Goal: Information Seeking & Learning: Check status

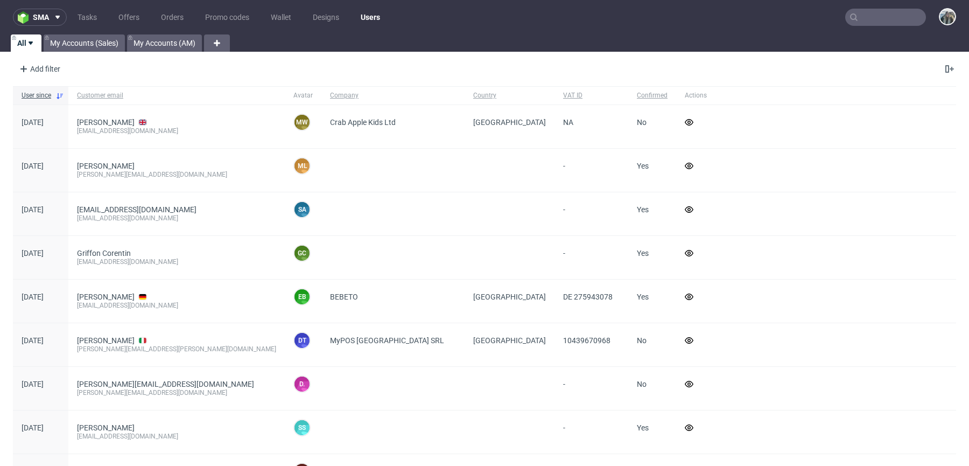
click at [877, 10] on input "text" at bounding box center [886, 17] width 81 height 17
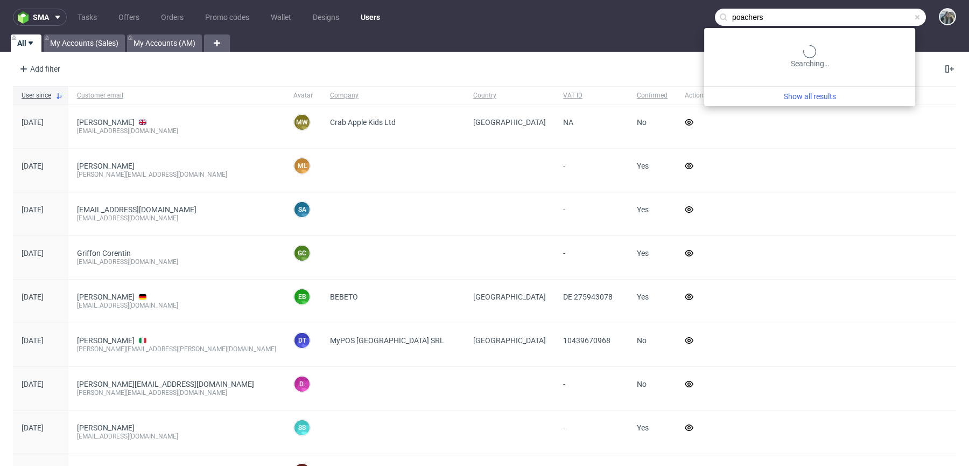
type input "poachers"
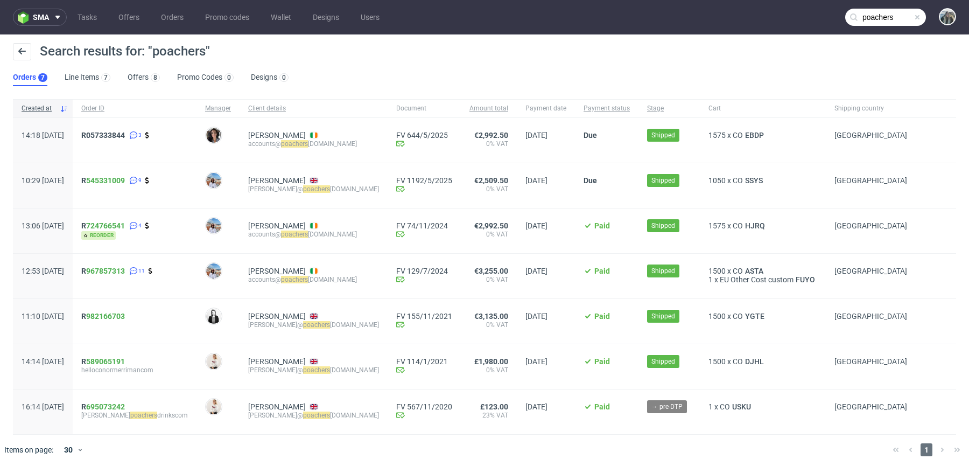
click at [111, 136] on div "R057333844 3" at bounding box center [135, 140] width 124 height 45
click at [121, 136] on span "R057333844" at bounding box center [103, 135] width 44 height 9
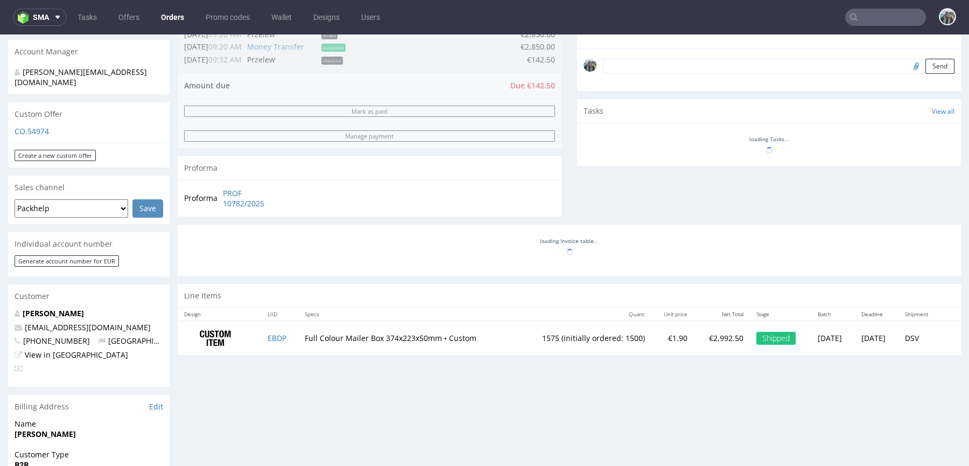
scroll to position [326, 0]
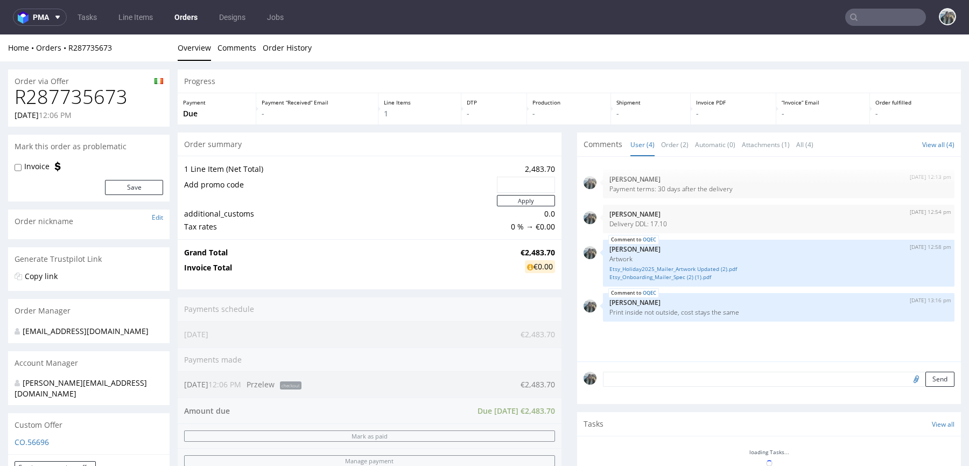
click at [90, 110] on div "11.09.2025 12:06 PM" at bounding box center [89, 115] width 149 height 11
click at [96, 100] on h1 "R287735673" at bounding box center [89, 97] width 149 height 22
copy h1 "R287735673"
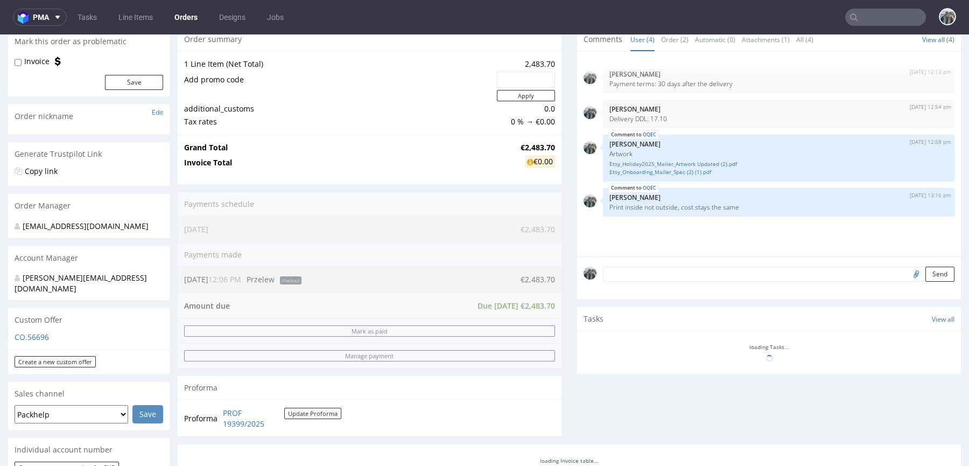
scroll to position [107, 0]
click at [862, 20] on input "text" at bounding box center [886, 17] width 81 height 17
paste input "nikolaileuveld"
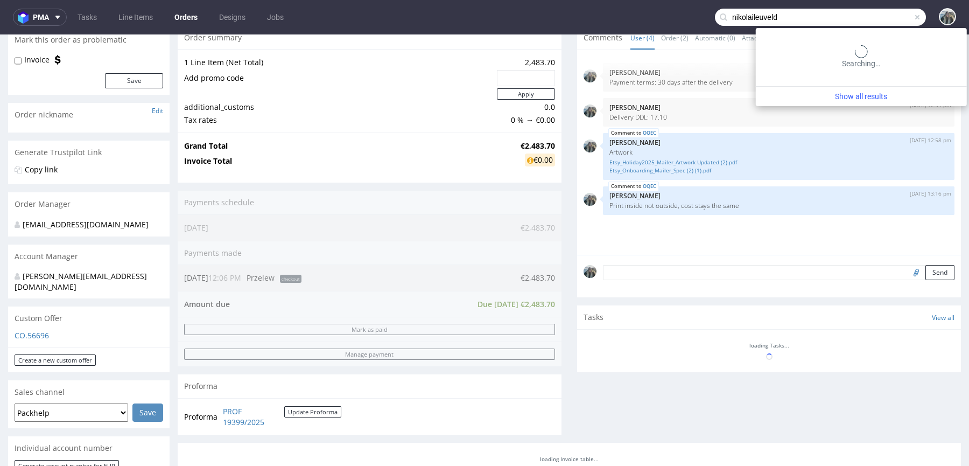
type input "nikolaileuveld"
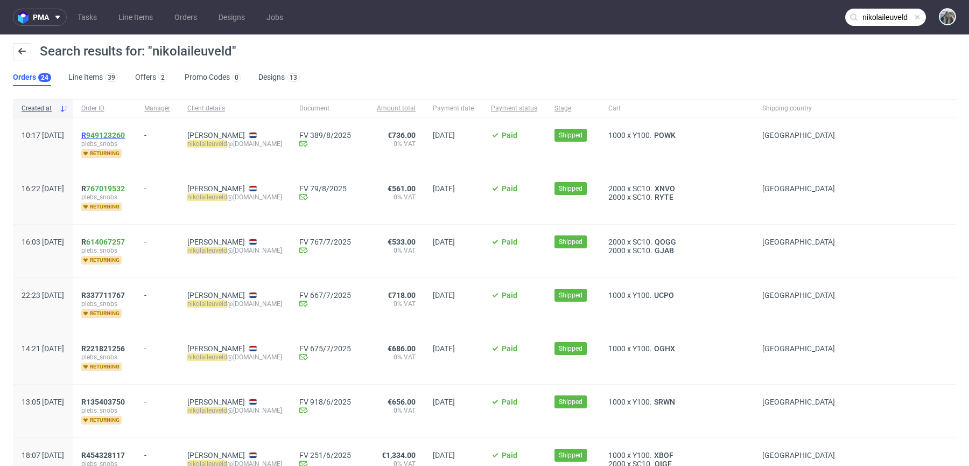
click at [117, 136] on span "R 949123260" at bounding box center [103, 135] width 44 height 9
click at [121, 189] on link "767019532" at bounding box center [105, 188] width 39 height 9
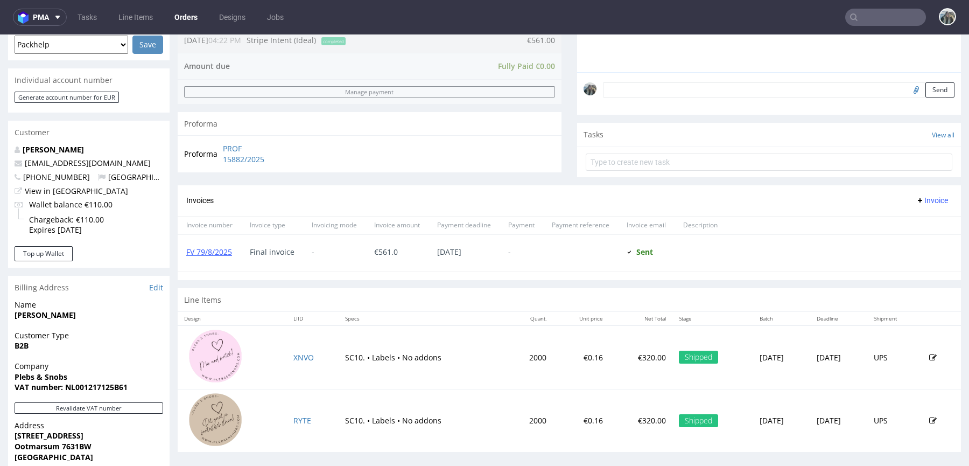
scroll to position [459, 0]
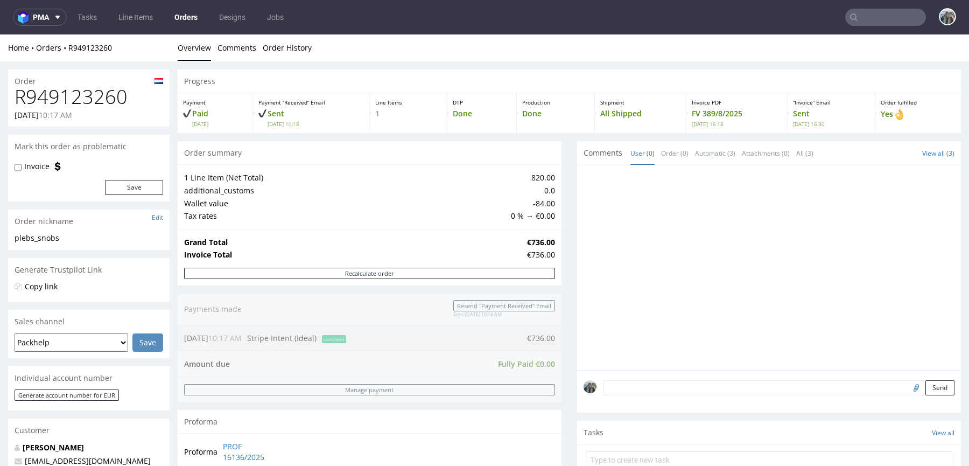
click at [76, 93] on h1 "R949123260" at bounding box center [89, 97] width 149 height 22
copy h1 "R949123260"
click at [887, 20] on input "text" at bounding box center [886, 17] width 81 height 17
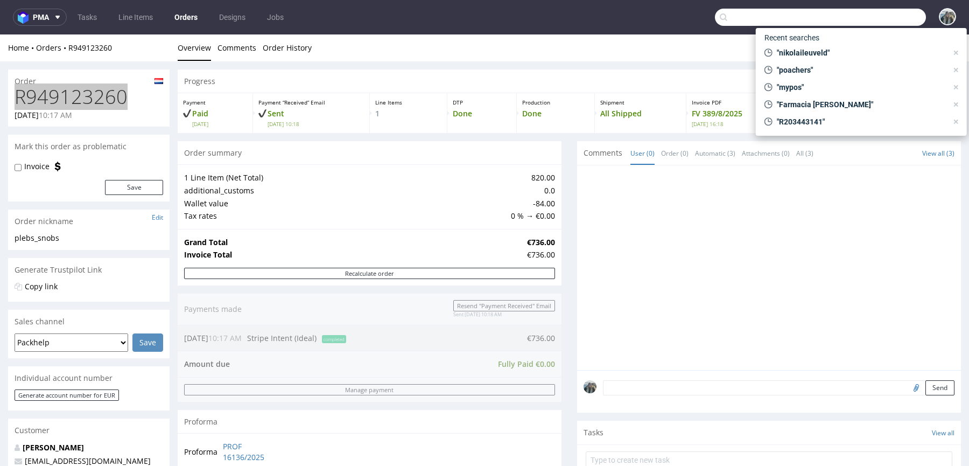
paste input "R221821256"
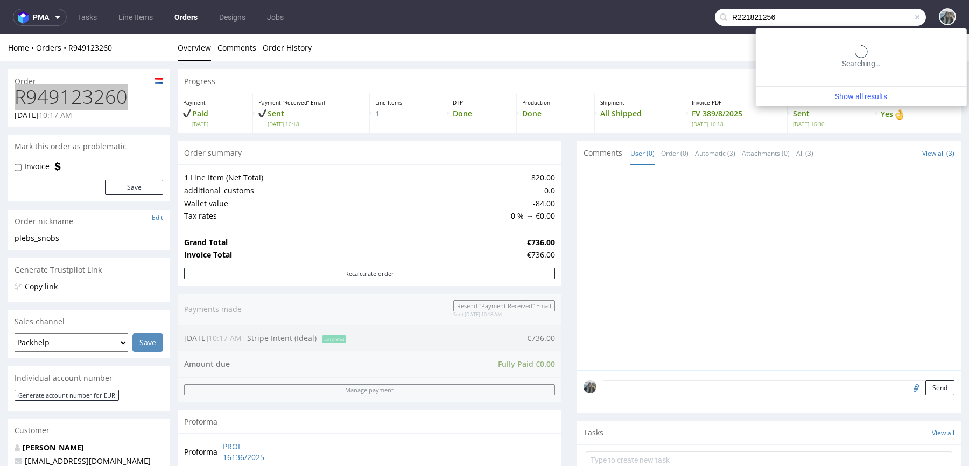
type input "R221821256"
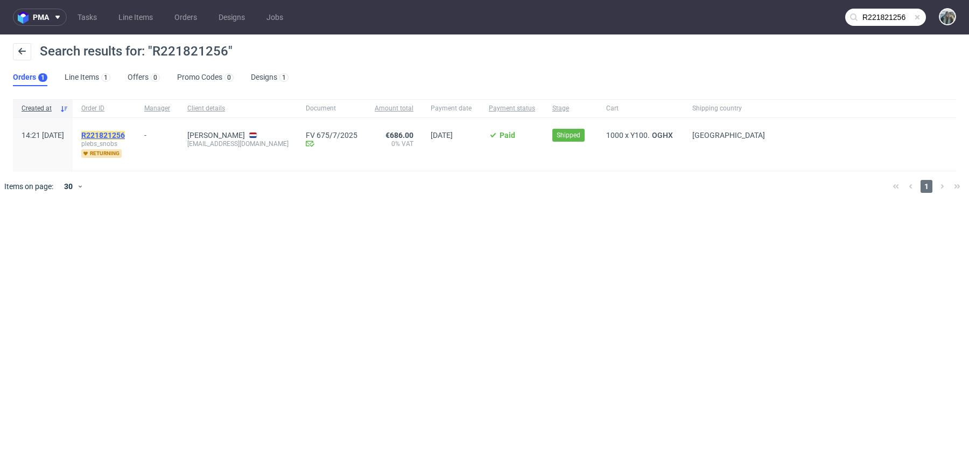
click at [125, 135] on mark "R221821256" at bounding box center [103, 135] width 44 height 9
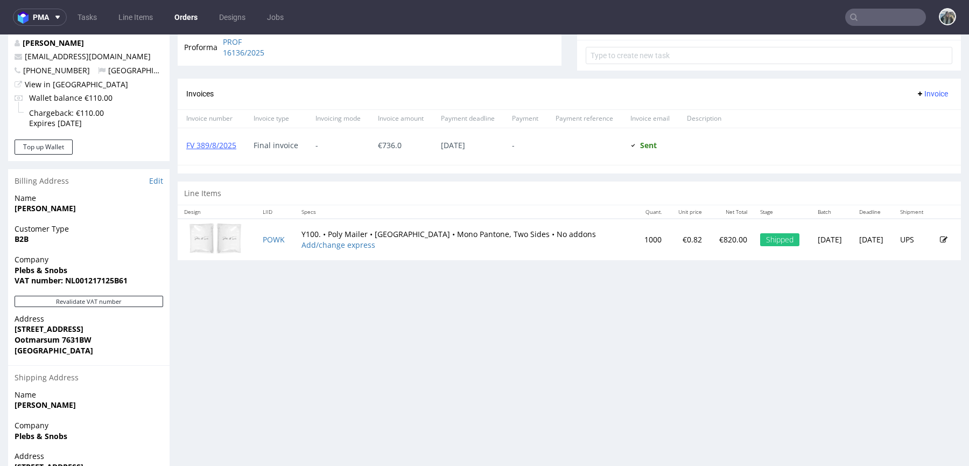
scroll to position [474, 0]
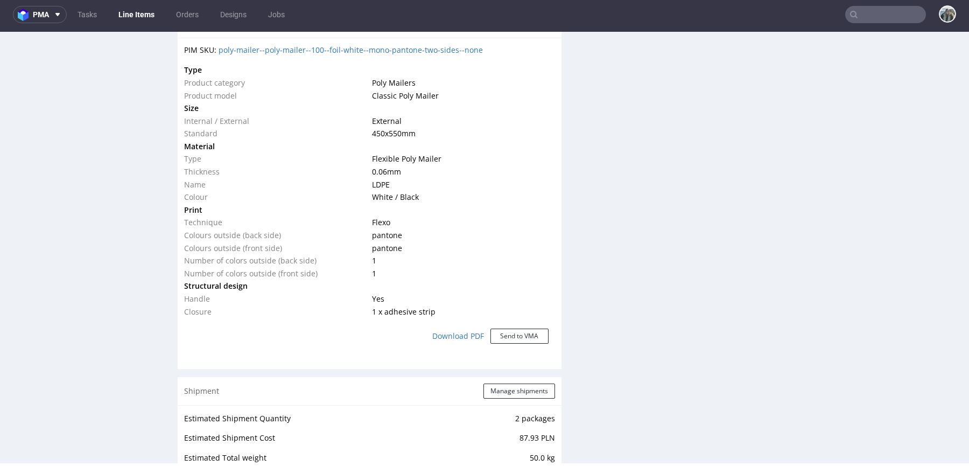
scroll to position [760, 0]
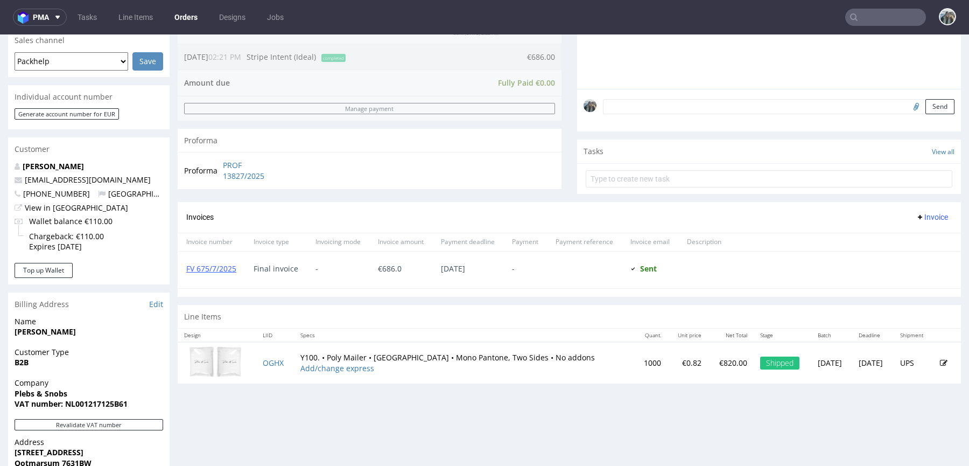
scroll to position [281, 0]
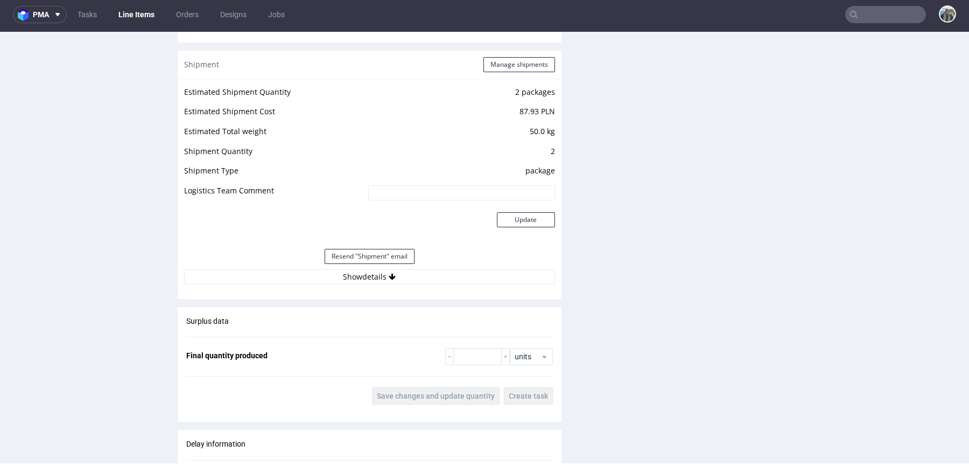
scroll to position [1033, 0]
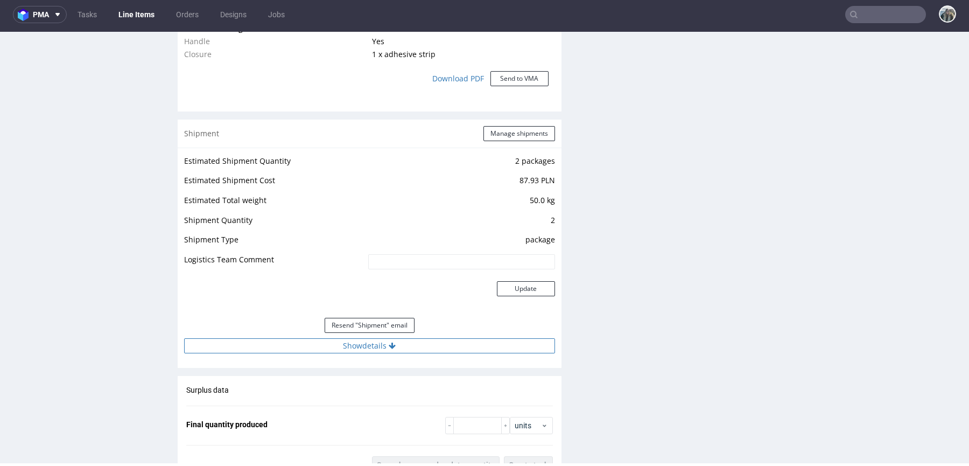
click at [439, 343] on button "Show details" at bounding box center [369, 345] width 371 height 15
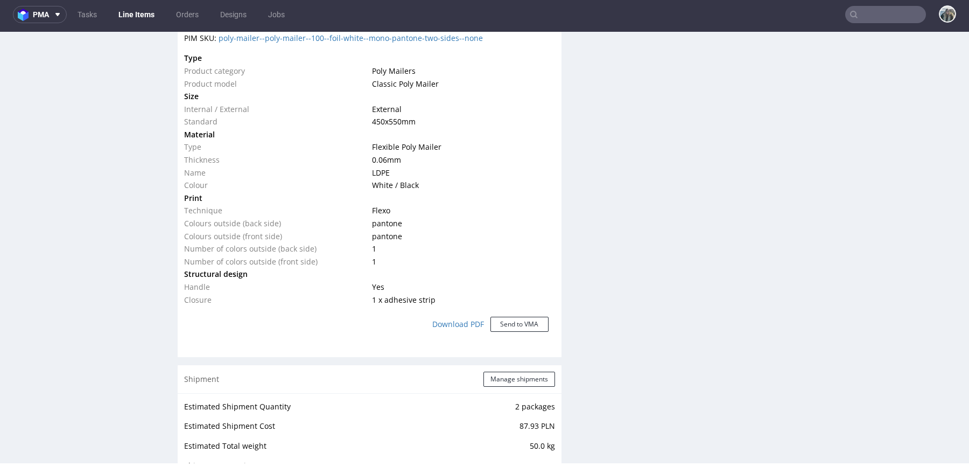
scroll to position [736, 0]
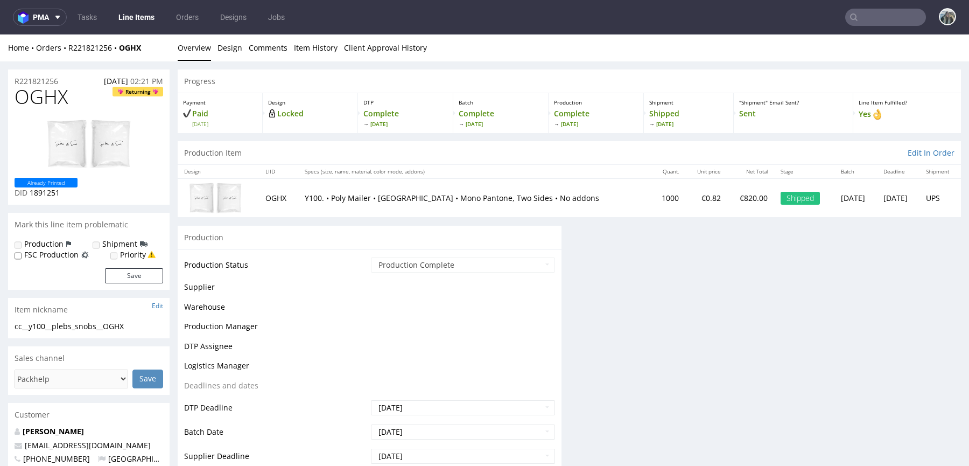
click at [651, 197] on td "1000" at bounding box center [668, 197] width 34 height 39
copy td "1000"
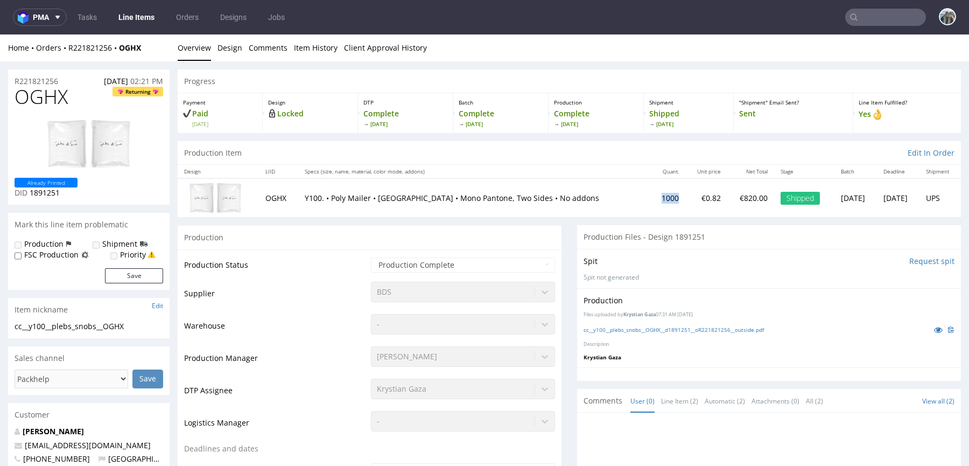
scroll to position [179, 0]
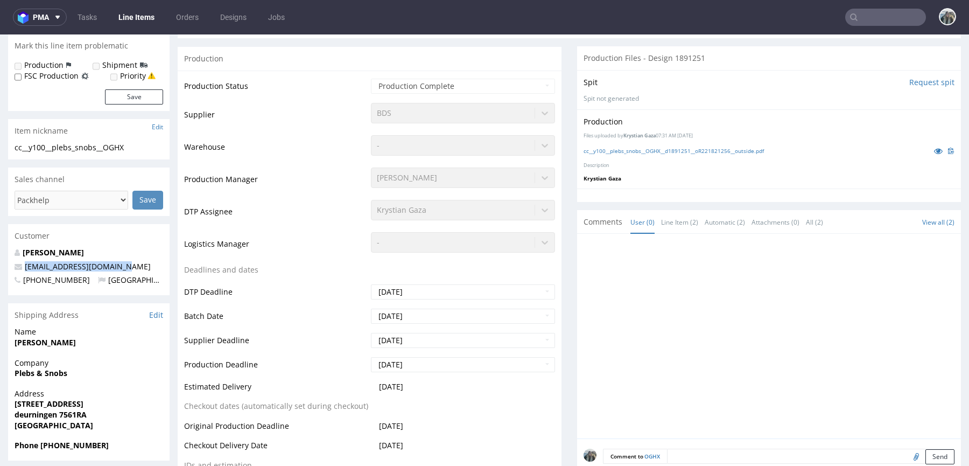
drag, startPoint x: 124, startPoint y: 266, endPoint x: 0, endPoint y: 262, distance: 123.9
copy span "nikolaileuveld@gmail.com"
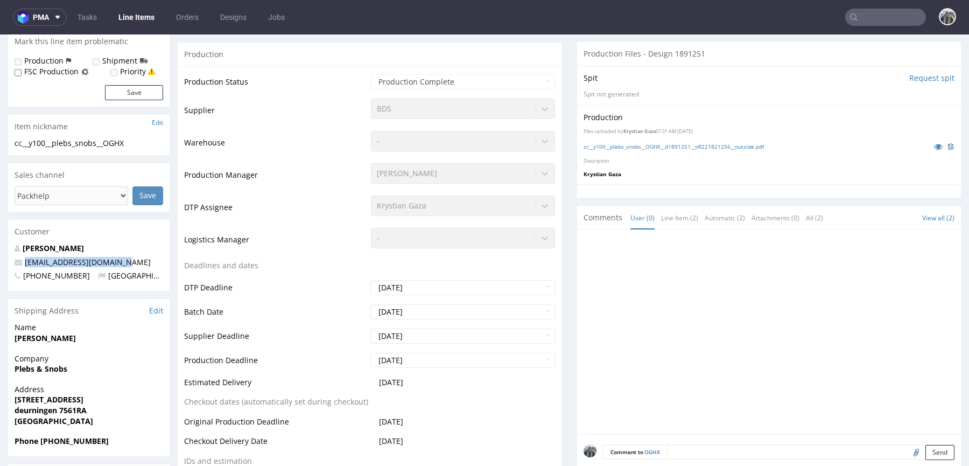
copy span "nikolaileuveld@gmail.com"
click at [83, 263] on link "nikolaileuveld@gmail.com" at bounding box center [88, 261] width 126 height 10
click at [62, 251] on p "nikolai leuveld" at bounding box center [89, 247] width 149 height 11
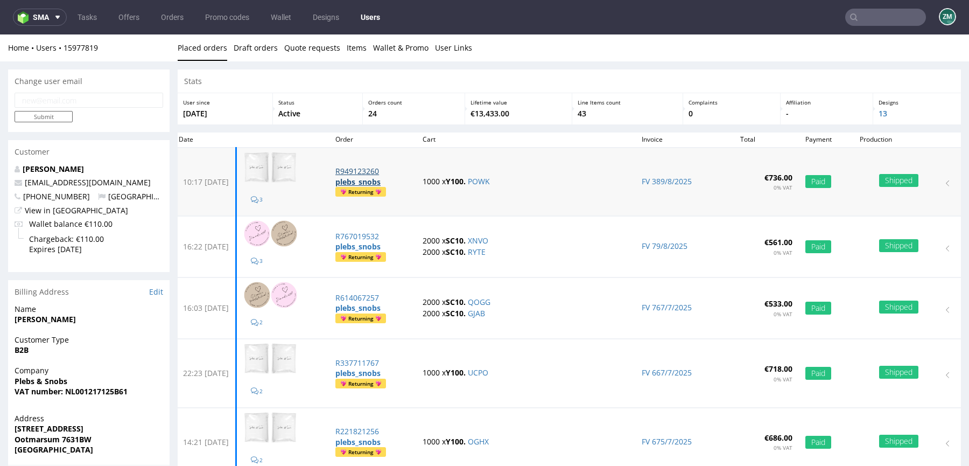
click at [389, 175] on p "R949123260" at bounding box center [373, 171] width 74 height 11
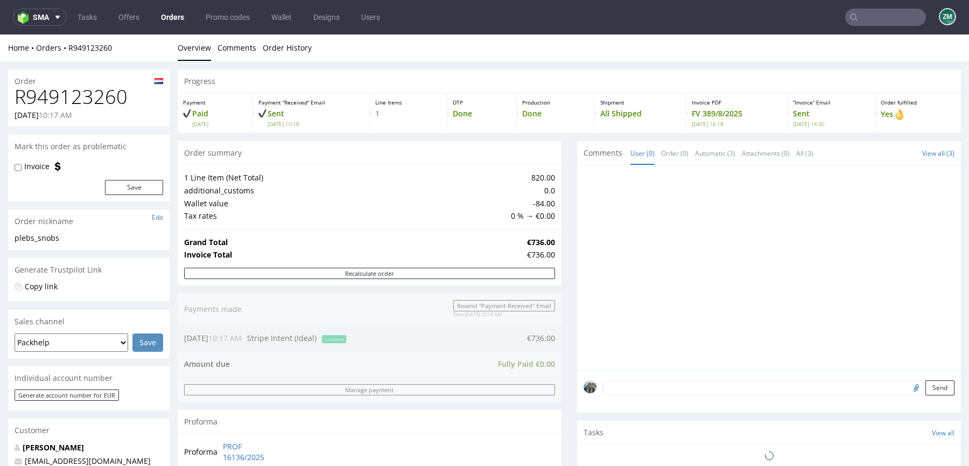
click at [104, 92] on h1 "R949123260" at bounding box center [89, 97] width 149 height 22
click at [103, 92] on h1 "R949123260" at bounding box center [89, 97] width 149 height 22
copy h1 "R949123260"
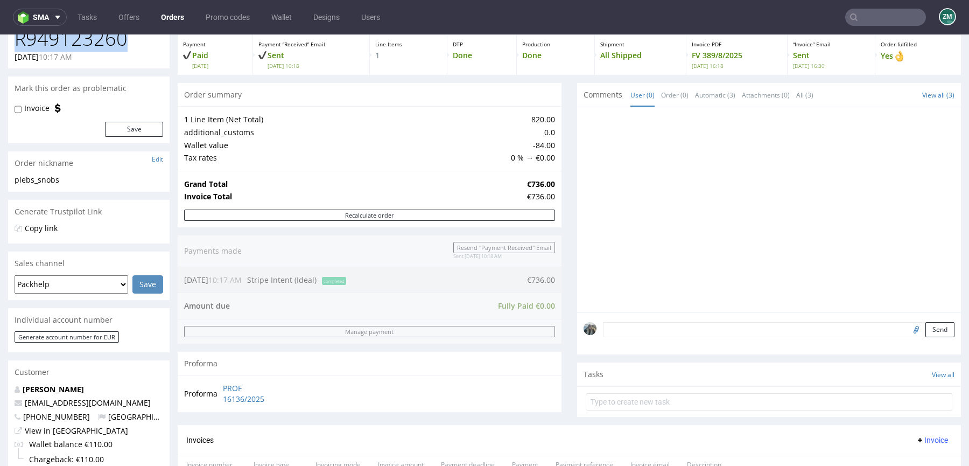
scroll to position [171, 0]
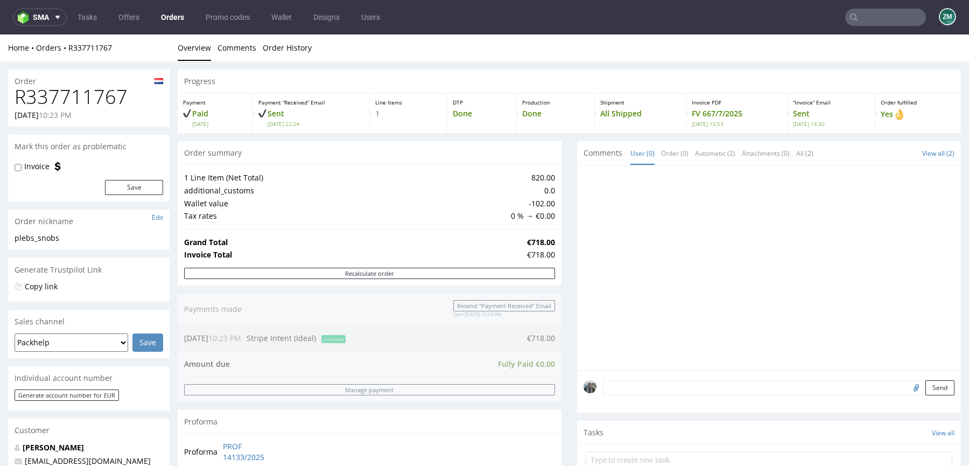
click at [863, 30] on nav "sma Tasks Offers Orders Promo codes Wallet Designs Users ZM" at bounding box center [484, 17] width 969 height 34
click at [867, 17] on input "text" at bounding box center [886, 17] width 81 height 17
paste input "R221821256"
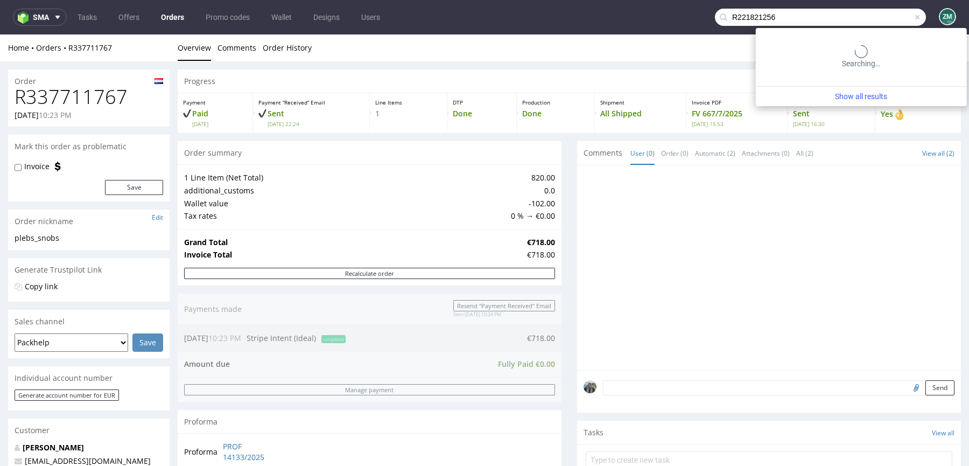
type input "R221821256"
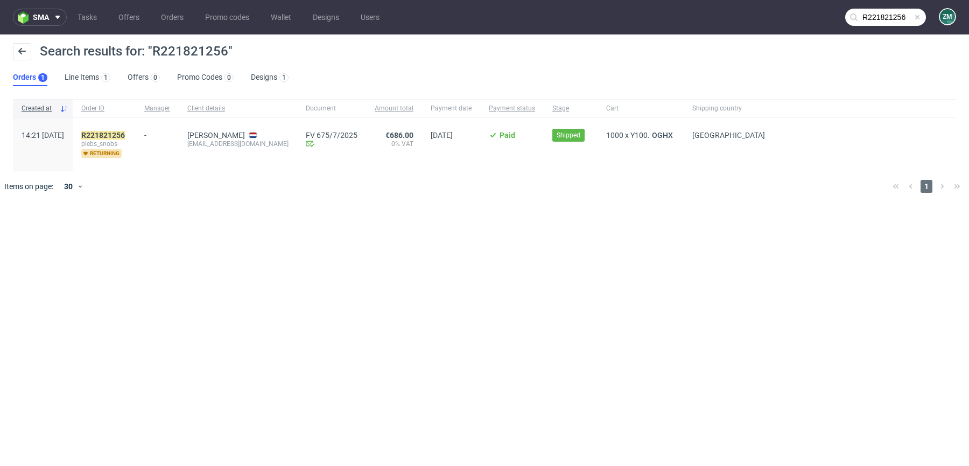
drag, startPoint x: 150, startPoint y: 138, endPoint x: 103, endPoint y: 137, distance: 46.9
click at [120, 137] on mark "R221821256" at bounding box center [103, 135] width 44 height 9
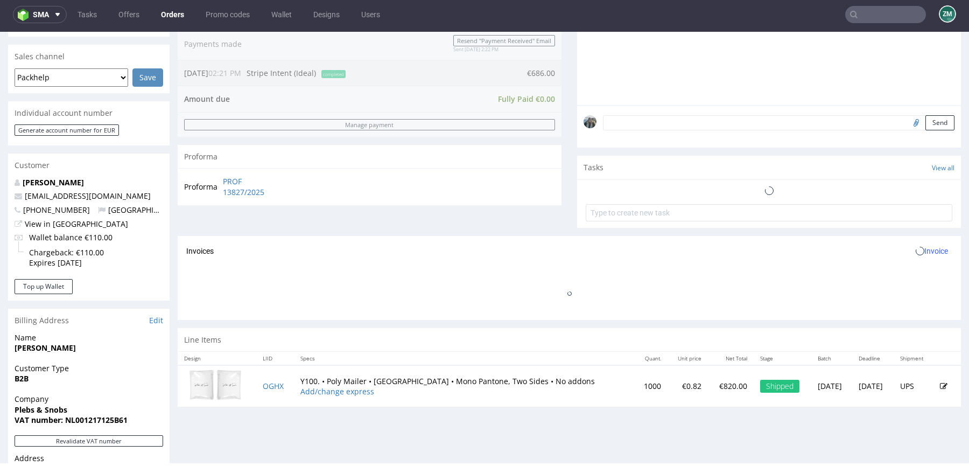
scroll to position [474, 0]
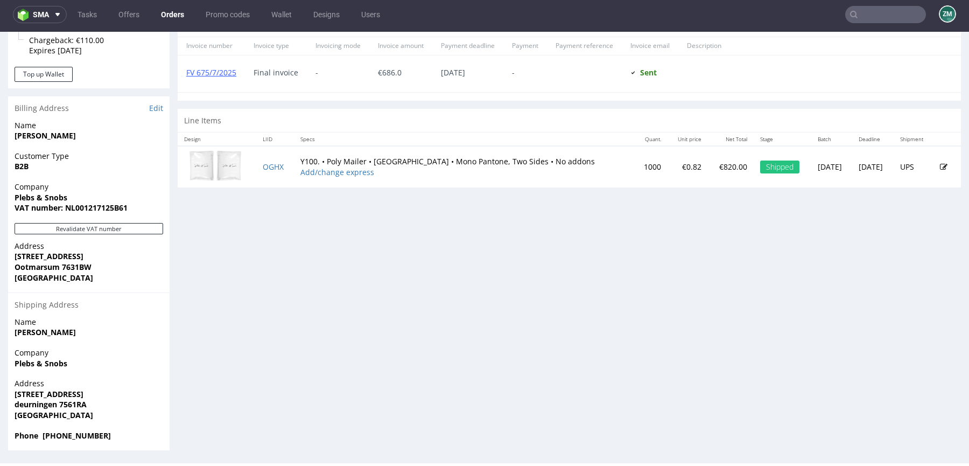
drag, startPoint x: 275, startPoint y: 174, endPoint x: 259, endPoint y: 167, distance: 17.6
click at [259, 168] on td "OGHX" at bounding box center [275, 166] width 38 height 41
click at [267, 175] on td "OGHX" at bounding box center [275, 166] width 38 height 41
copy link "OGHX"
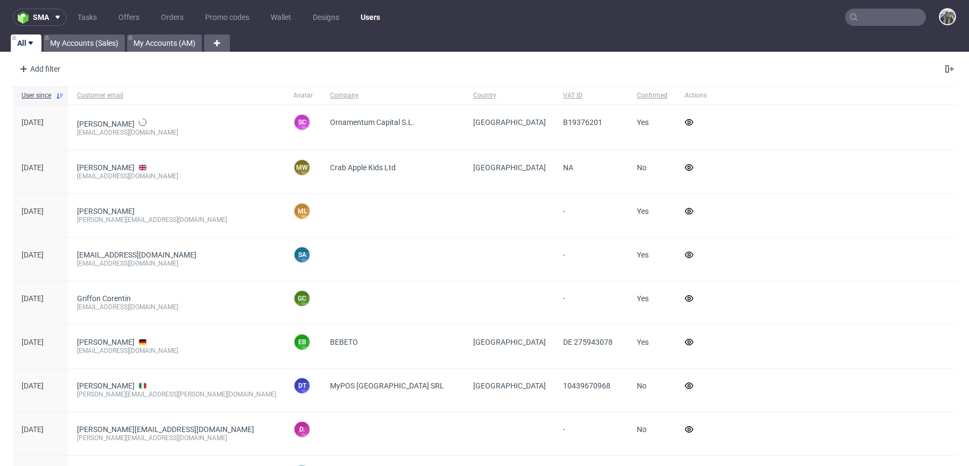
click at [905, 23] on input "text" at bounding box center [886, 17] width 81 height 17
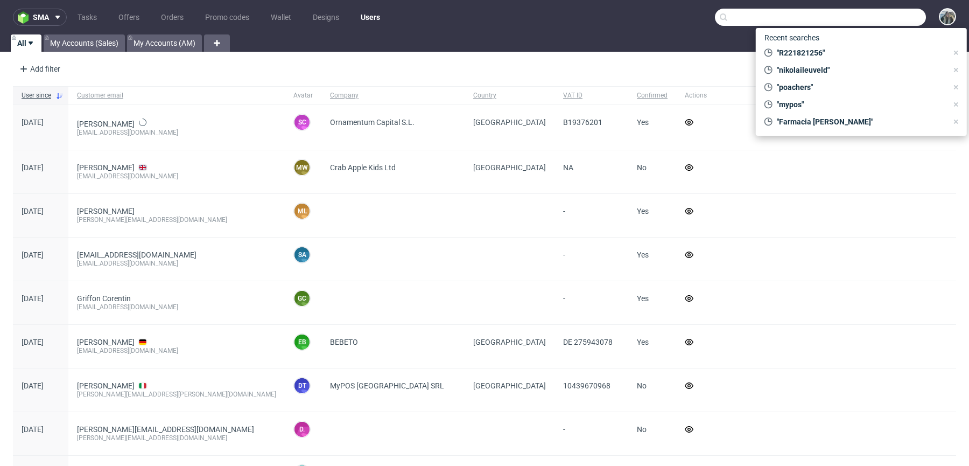
paste input "[EMAIL_ADDRESS][DOMAIN_NAME]"
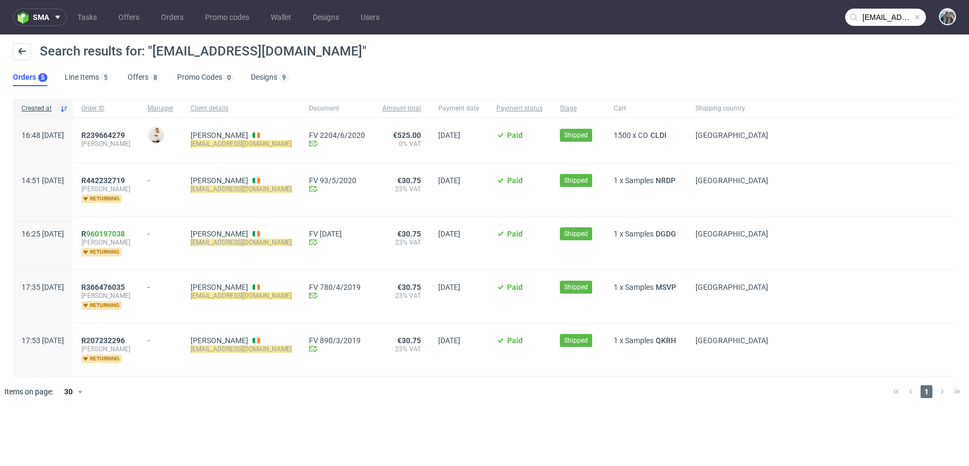
click at [893, 20] on input "[EMAIL_ADDRESS][DOMAIN_NAME]" at bounding box center [886, 17] width 81 height 17
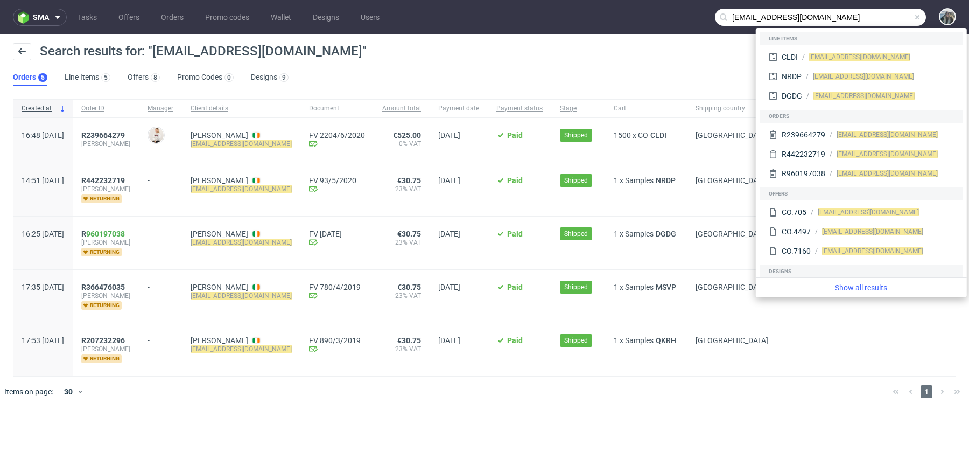
paste input "<[PERSON_NAME]"
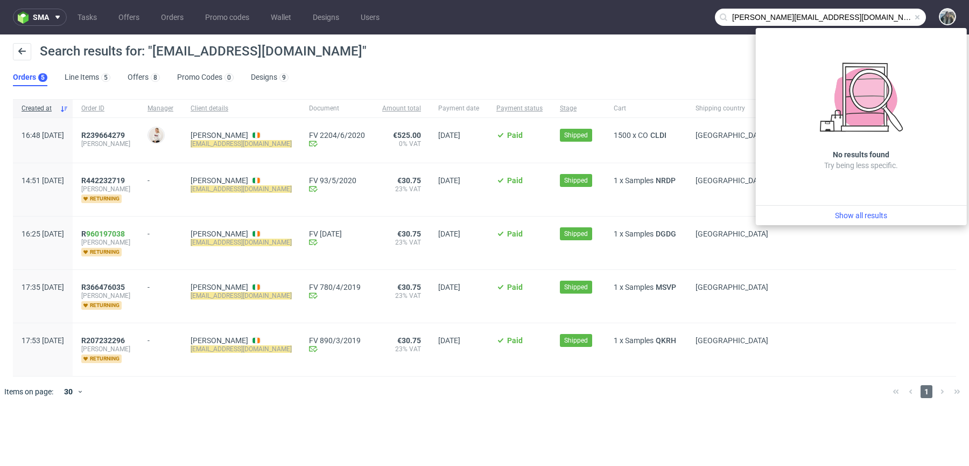
type input "[PERSON_NAME][EMAIL_ADDRESS][DOMAIN_NAME]"
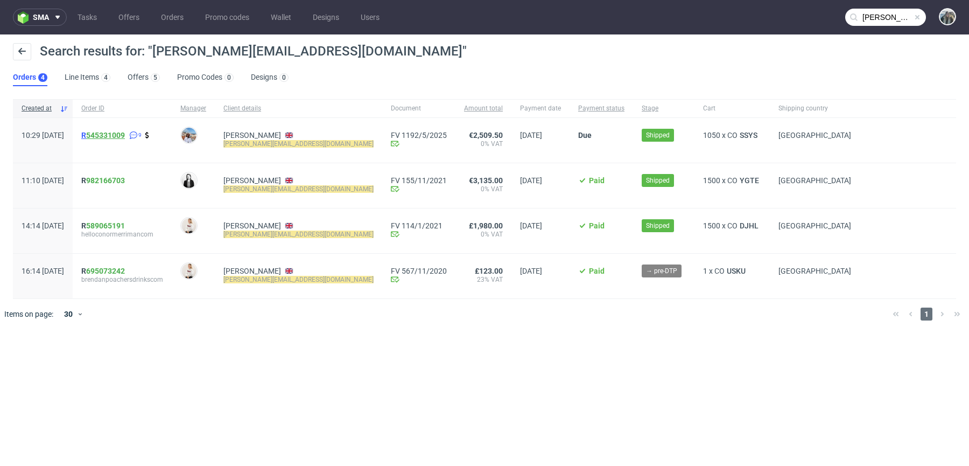
click at [125, 136] on link "545331009" at bounding box center [105, 135] width 39 height 9
drag, startPoint x: 264, startPoint y: 153, endPoint x: 252, endPoint y: 145, distance: 14.3
click at [252, 145] on div "Brendan Colbert brendan@poachersdrinks.com" at bounding box center [298, 140] width 167 height 45
copy mark "brendan@poachersdrinks.com"
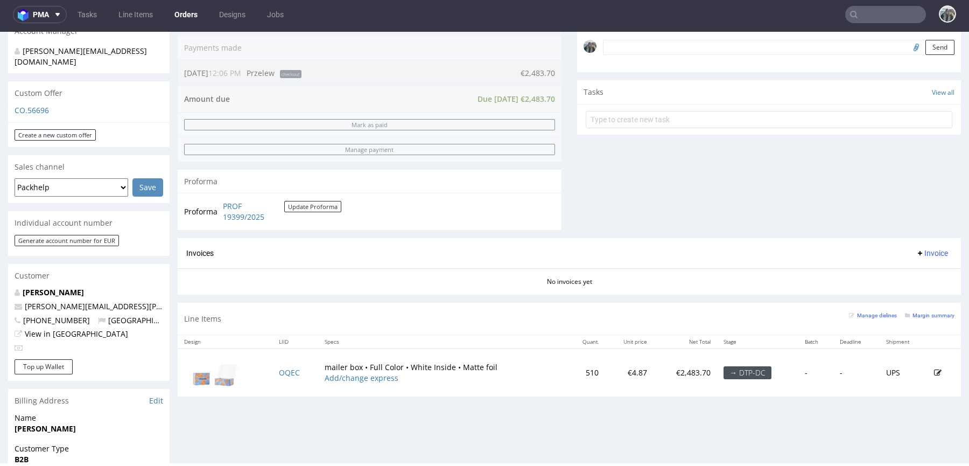
scroll to position [335, 0]
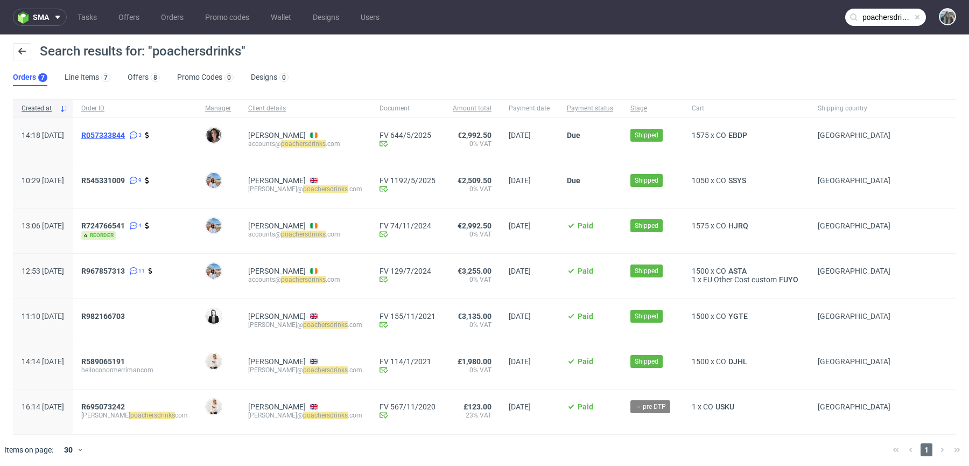
click at [125, 136] on span "R057333844" at bounding box center [103, 135] width 44 height 9
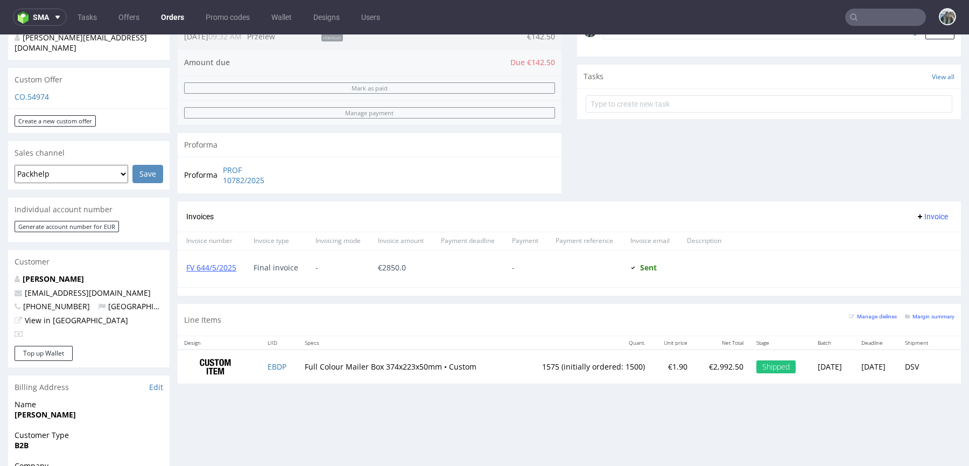
scroll to position [357, 0]
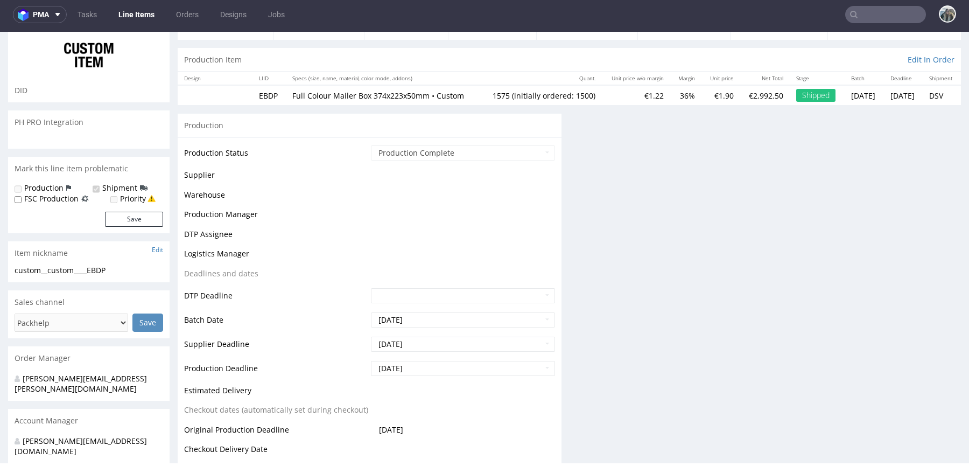
scroll to position [12, 0]
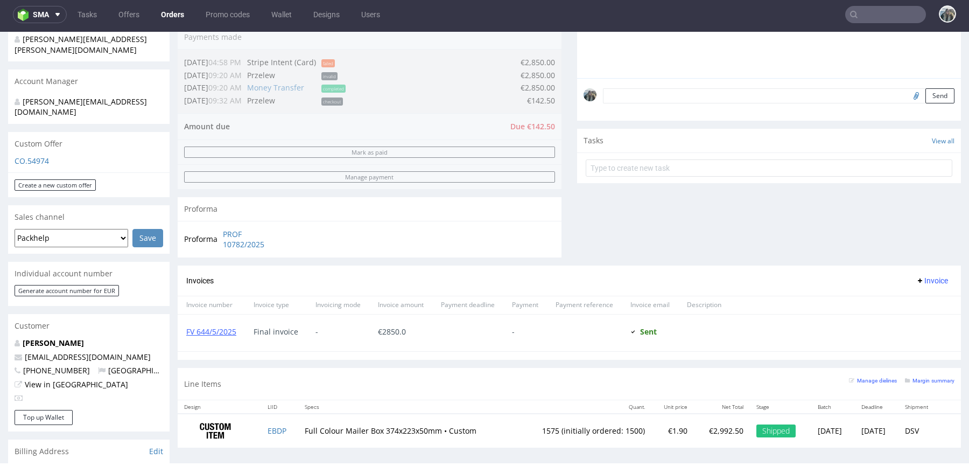
scroll to position [337, 0]
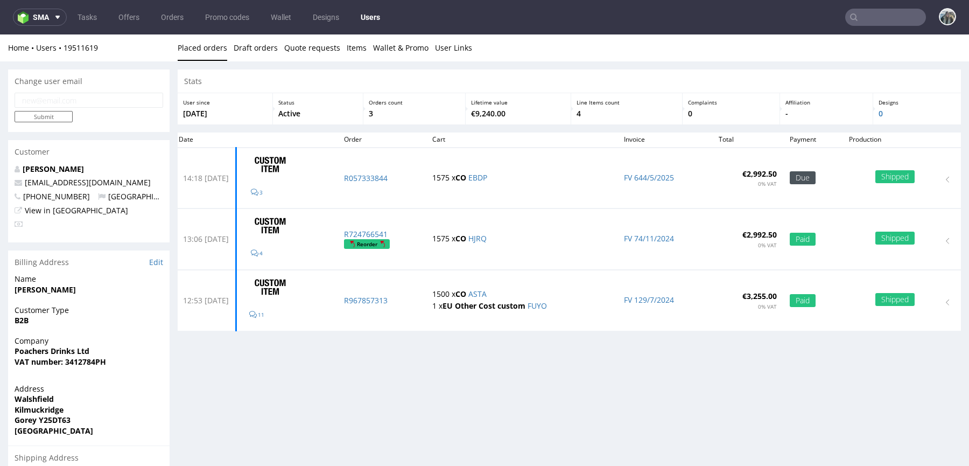
scroll to position [8, 0]
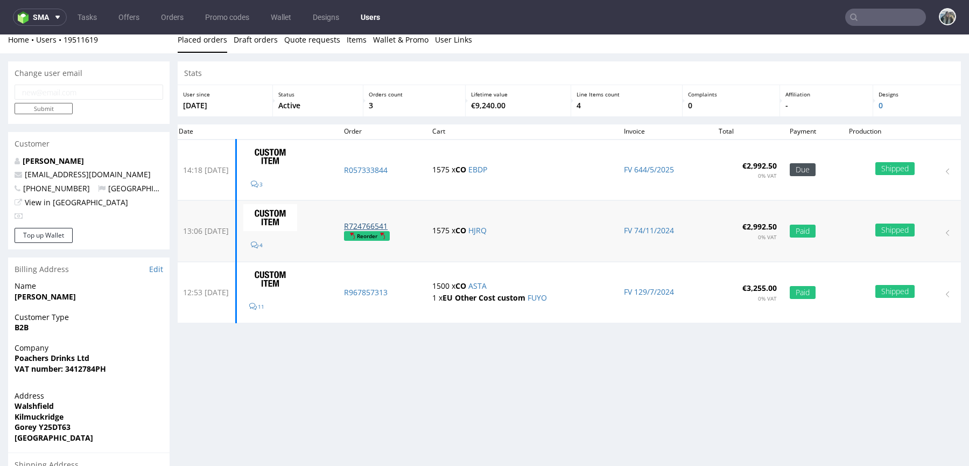
click at [392, 222] on p "R724766541" at bounding box center [381, 226] width 75 height 11
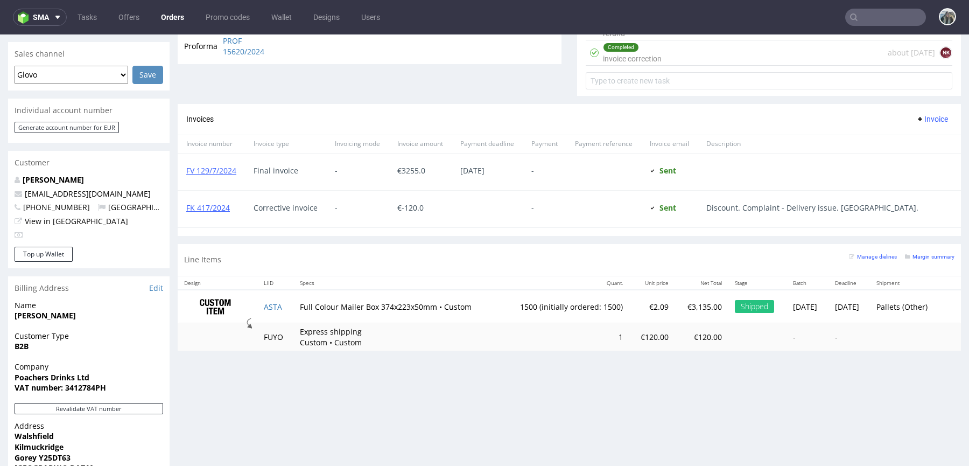
scroll to position [458, 0]
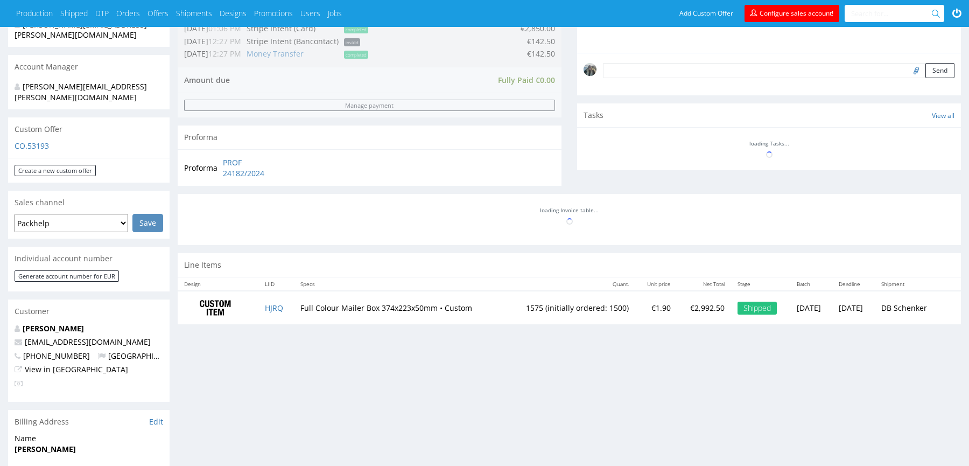
scroll to position [310, 0]
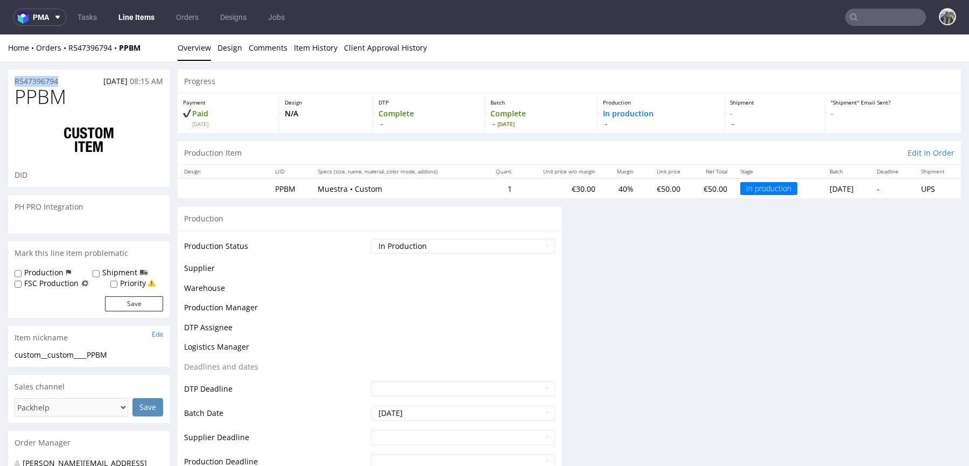
copy p "R547396794"
drag, startPoint x: 67, startPoint y: 78, endPoint x: 2, endPoint y: 78, distance: 64.6
click at [26, 78] on p "R547396794" at bounding box center [37, 81] width 44 height 11
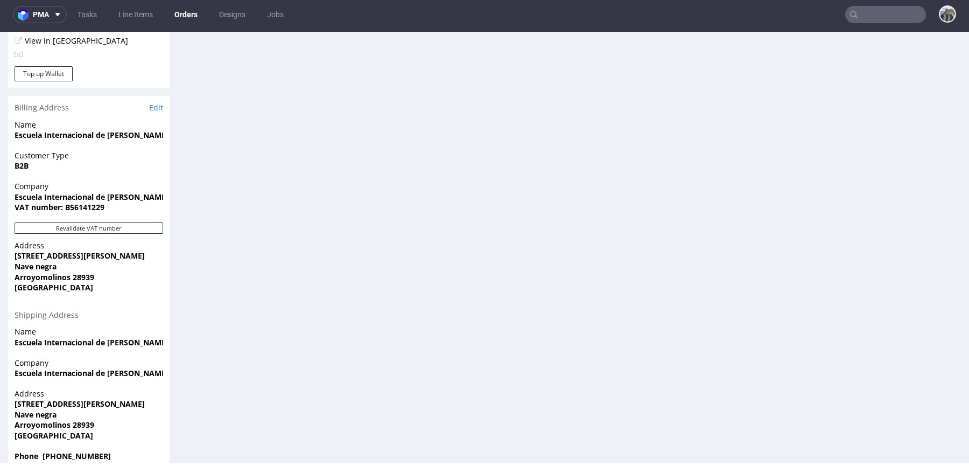
scroll to position [484, 0]
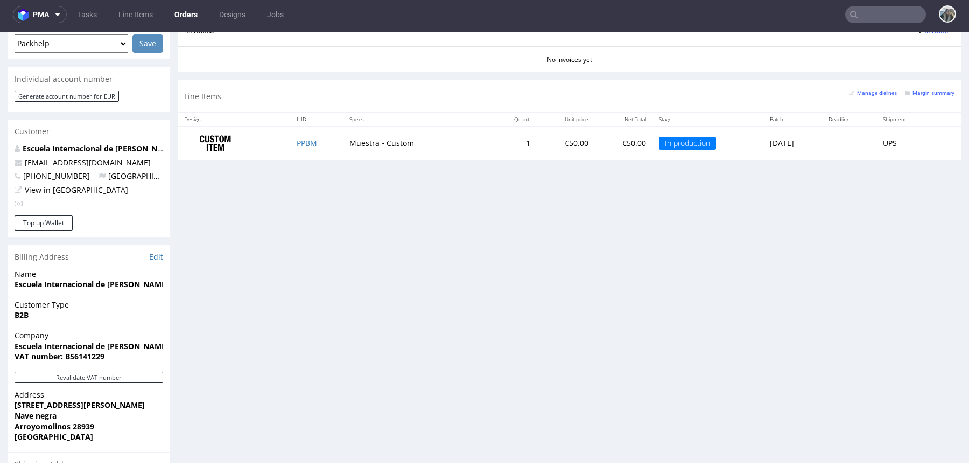
click at [99, 143] on link "Escuela Internacional de [PERSON_NAME]" at bounding box center [100, 148] width 154 height 10
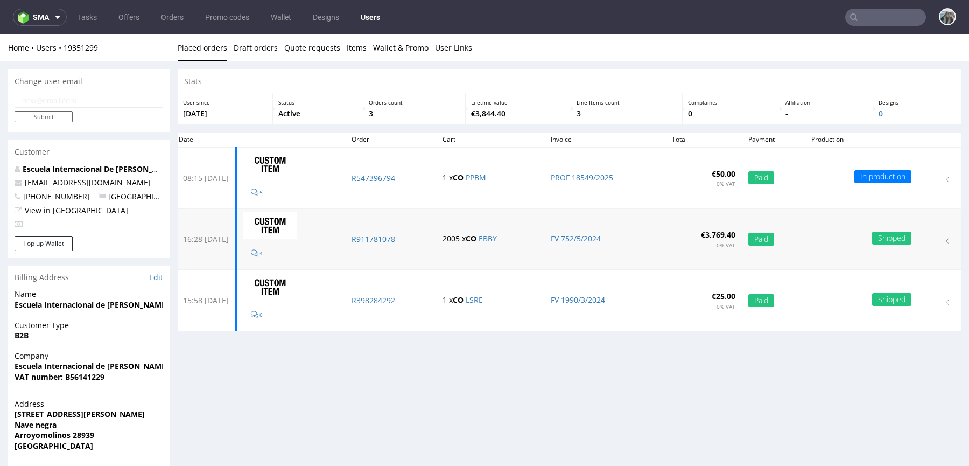
click at [401, 244] on td "R911781078" at bounding box center [390, 239] width 91 height 61
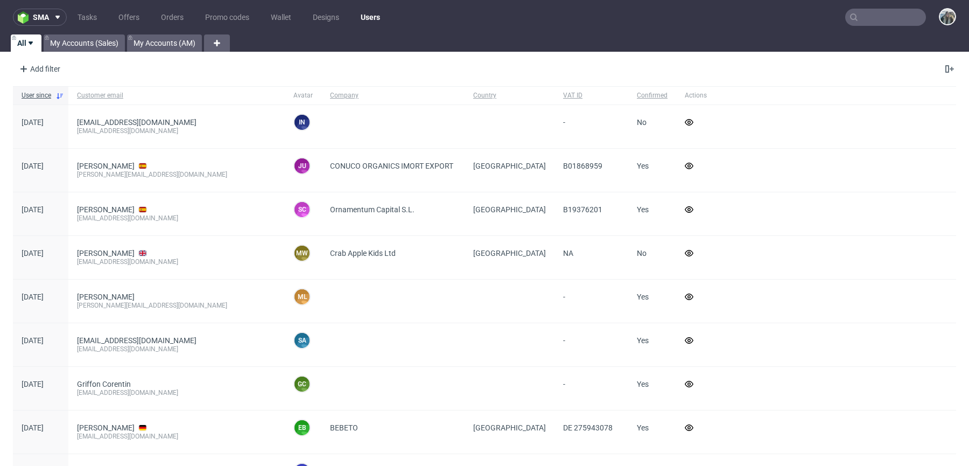
click at [878, 22] on input "text" at bounding box center [886, 17] width 81 height 17
paste input "thecults"
type input "thecults"
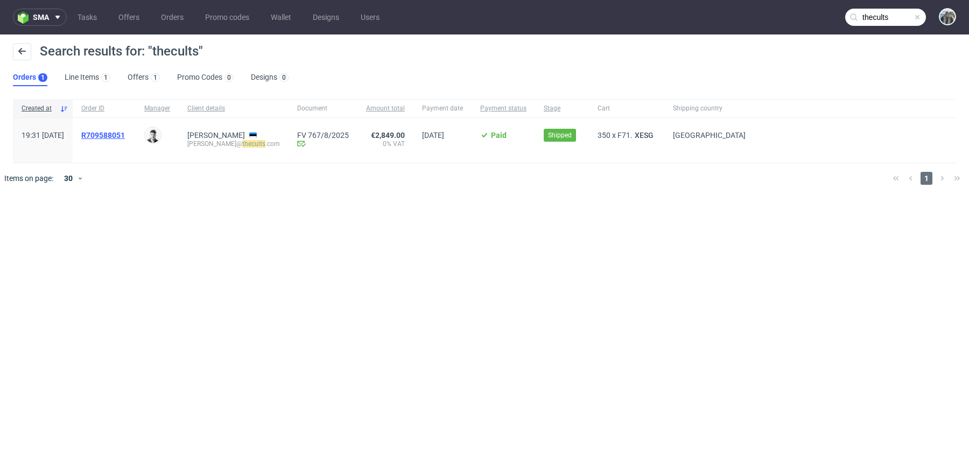
click at [125, 136] on span "R709588051" at bounding box center [103, 135] width 44 height 9
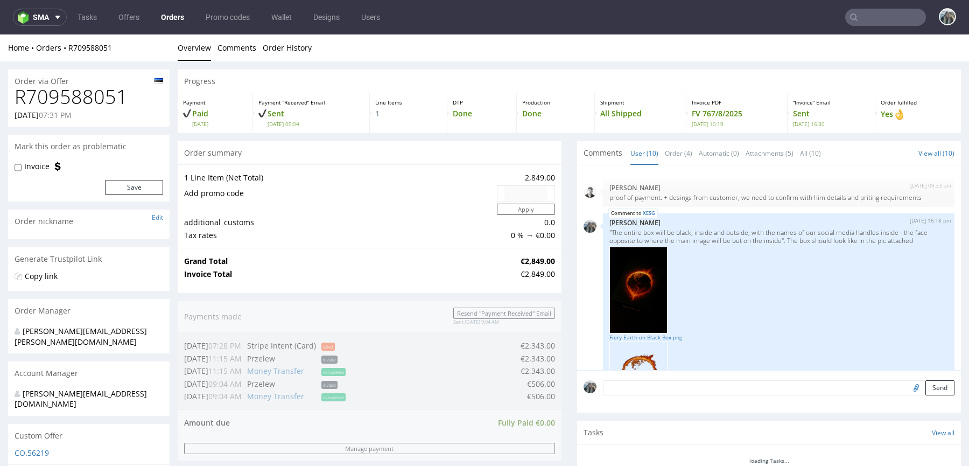
scroll to position [730, 0]
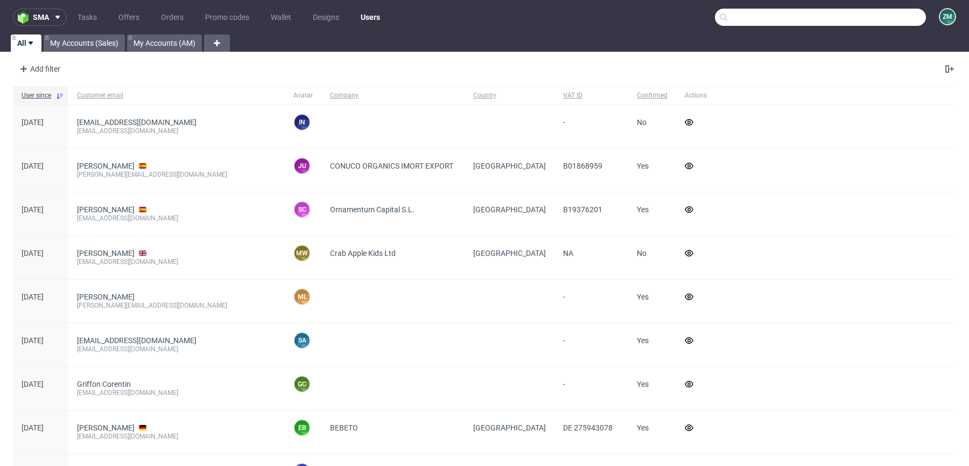
click at [893, 20] on input "text" at bounding box center [820, 17] width 211 height 17
paste input "thecults"
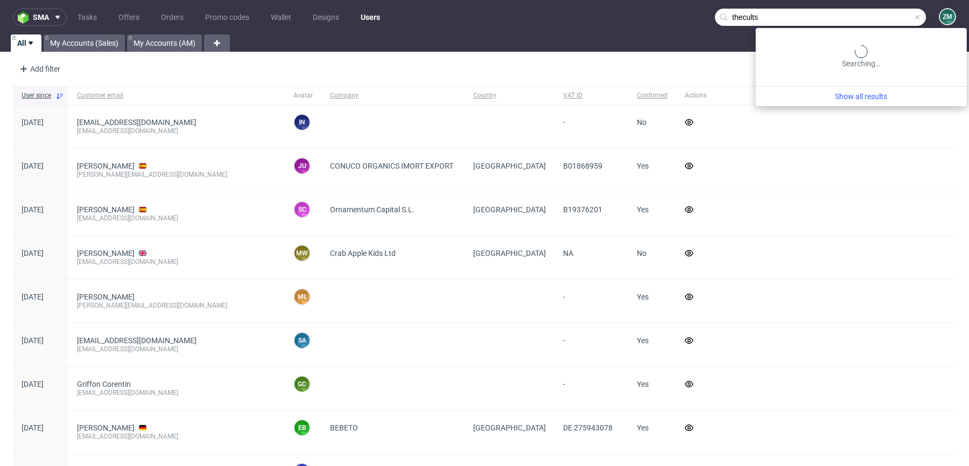
type input "thecults"
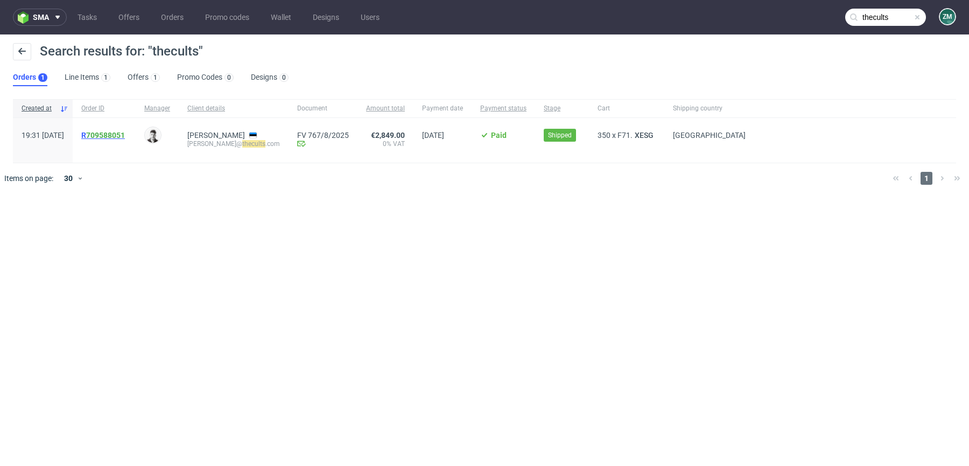
drag, startPoint x: 124, startPoint y: 138, endPoint x: 111, endPoint y: 136, distance: 12.6
drag, startPoint x: 113, startPoint y: 146, endPoint x: 111, endPoint y: 134, distance: 12.5
click at [111, 134] on span "R 709588051" at bounding box center [104, 140] width 46 height 19
copy span "R 709588051"
click at [111, 133] on span "R 709588051" at bounding box center [103, 135] width 44 height 9
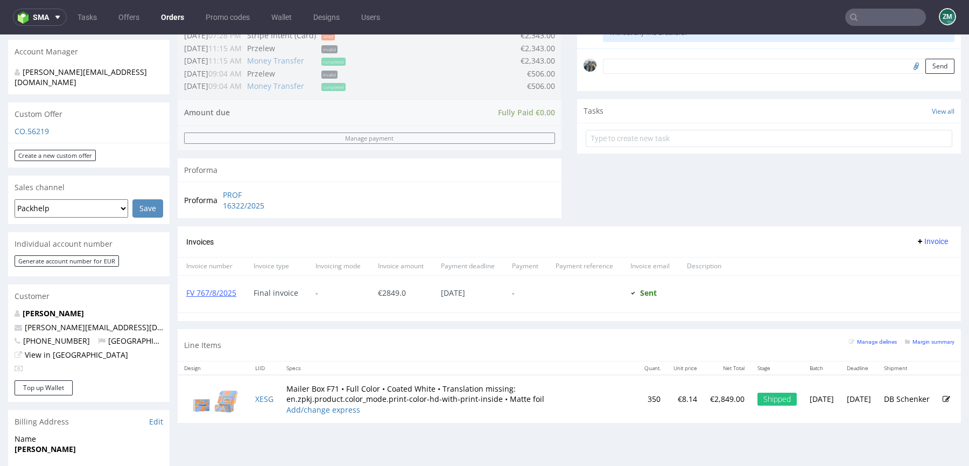
scroll to position [317, 0]
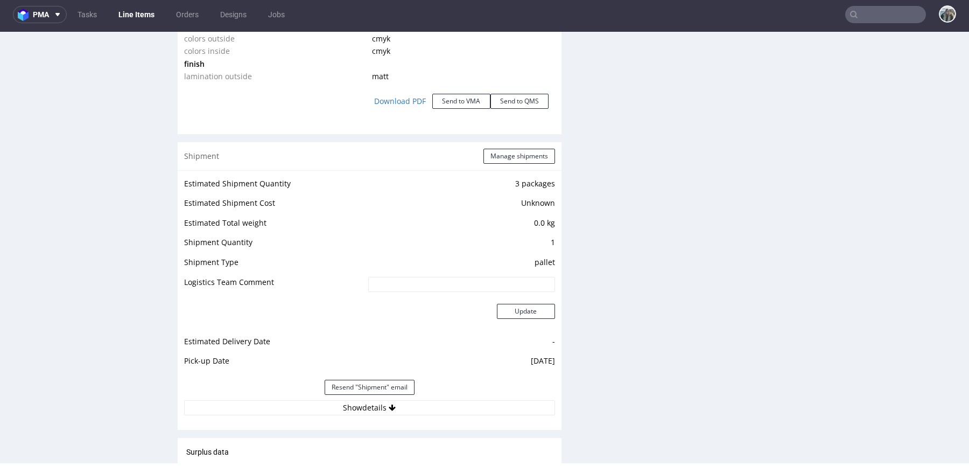
scroll to position [1364, 0]
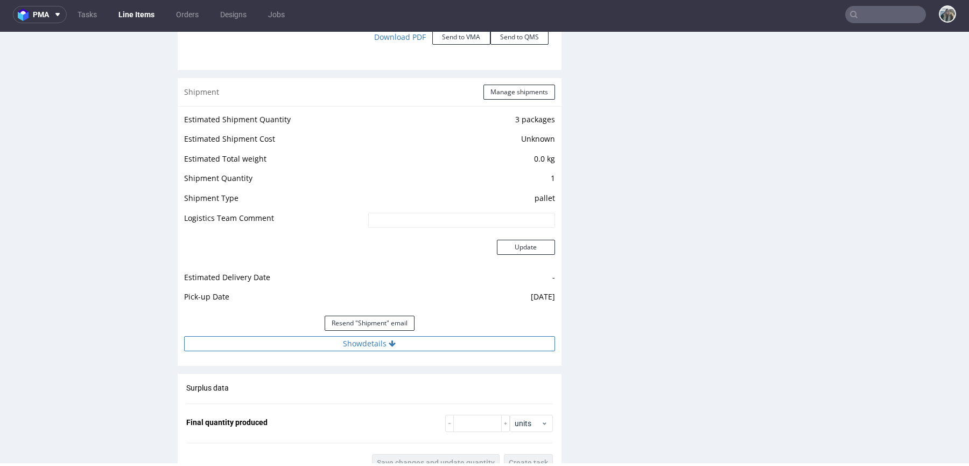
click at [446, 338] on button "Show details" at bounding box center [369, 343] width 371 height 15
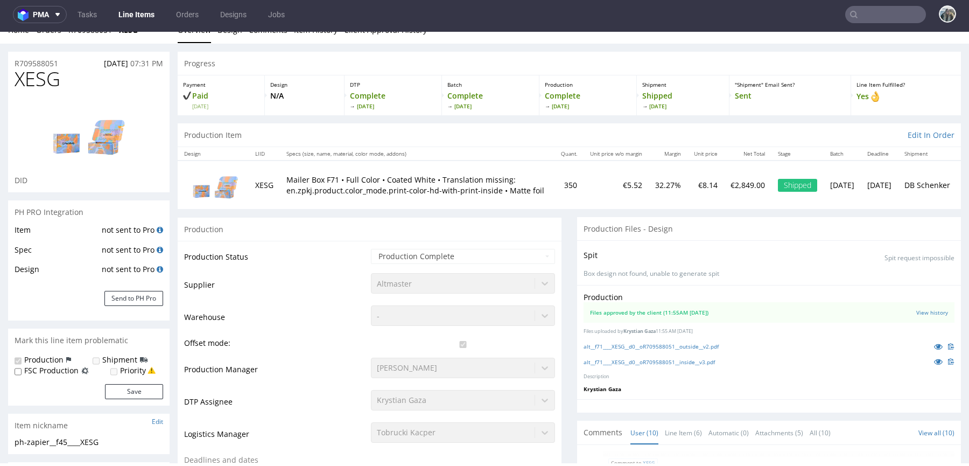
scroll to position [5, 0]
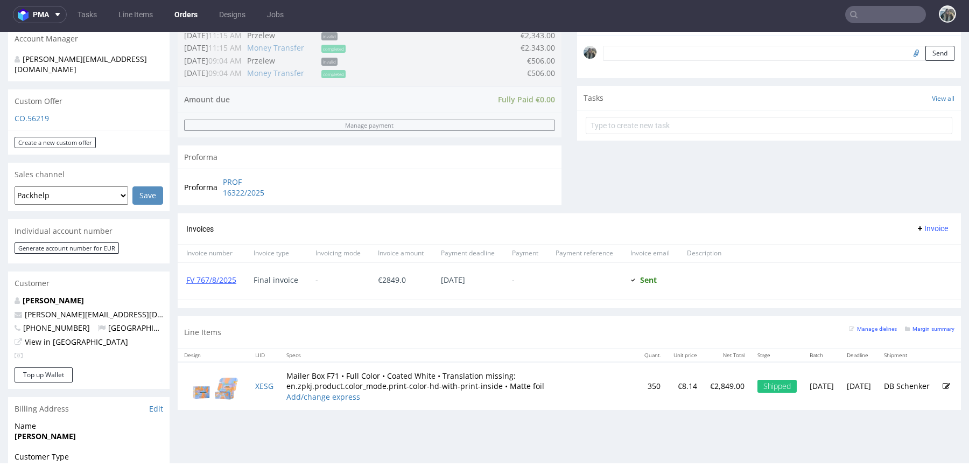
scroll to position [333, 0]
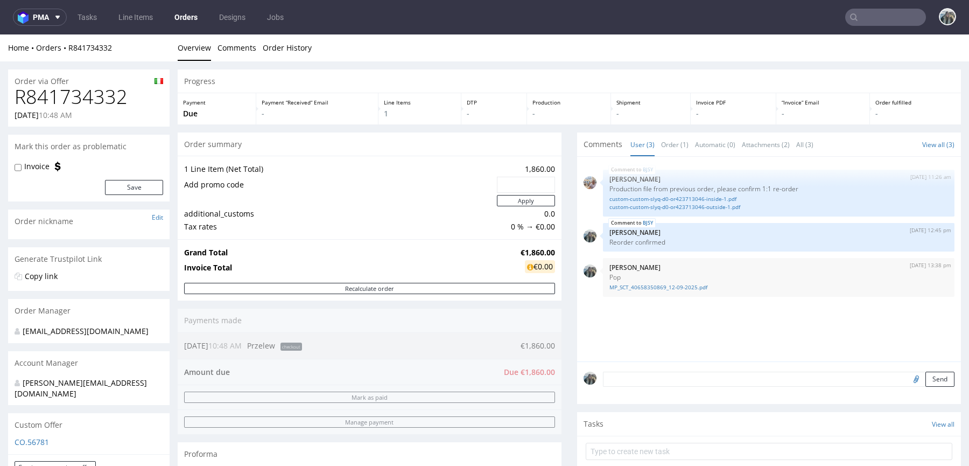
click at [111, 99] on h1 "R841734332" at bounding box center [89, 97] width 149 height 22
click at [110, 98] on h1 "R841734332" at bounding box center [89, 97] width 149 height 22
copy h1 "R841734332"
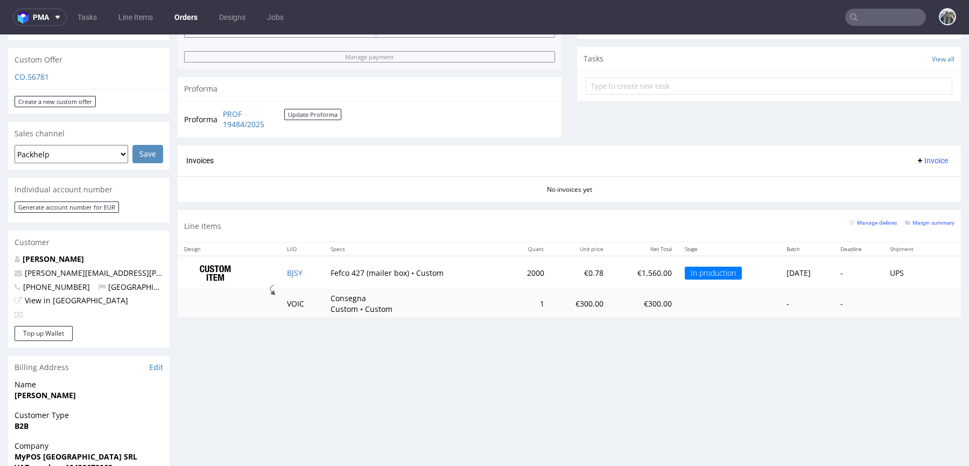
scroll to position [352, 0]
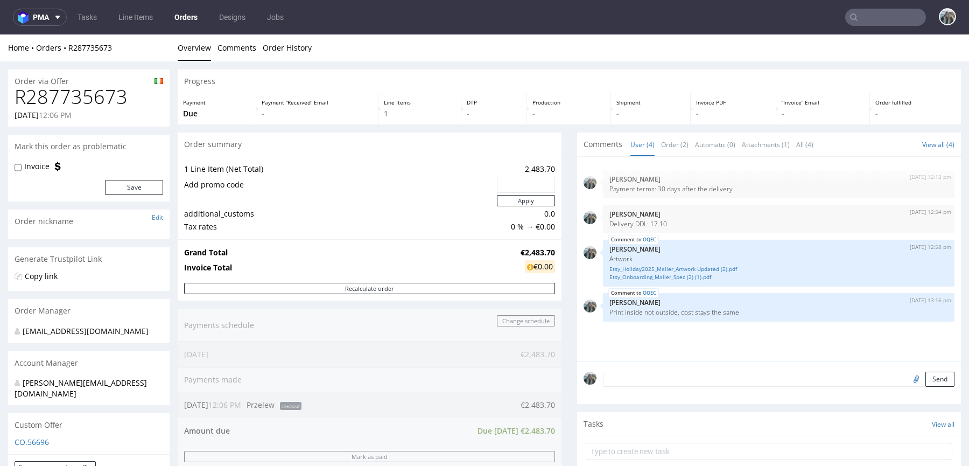
click at [87, 92] on h1 "R287735673" at bounding box center [89, 97] width 149 height 22
copy h1 "R287735673"
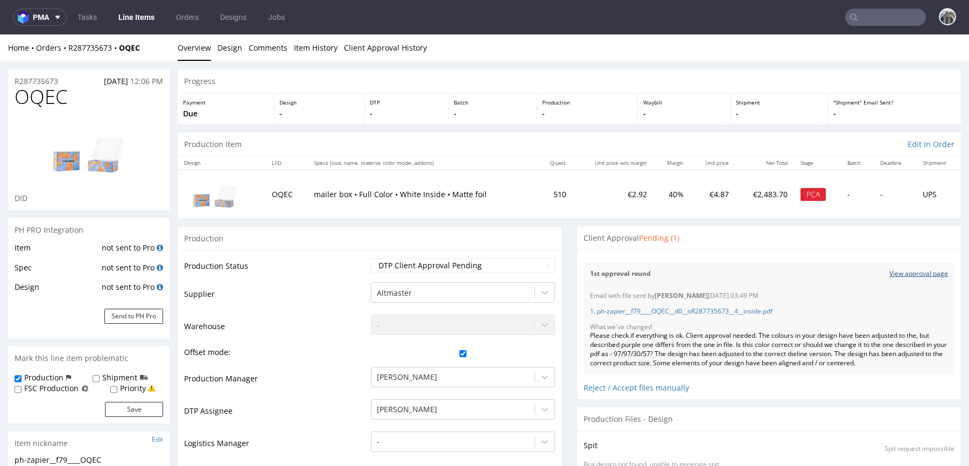
click at [891, 274] on link "View approval page" at bounding box center [919, 273] width 59 height 9
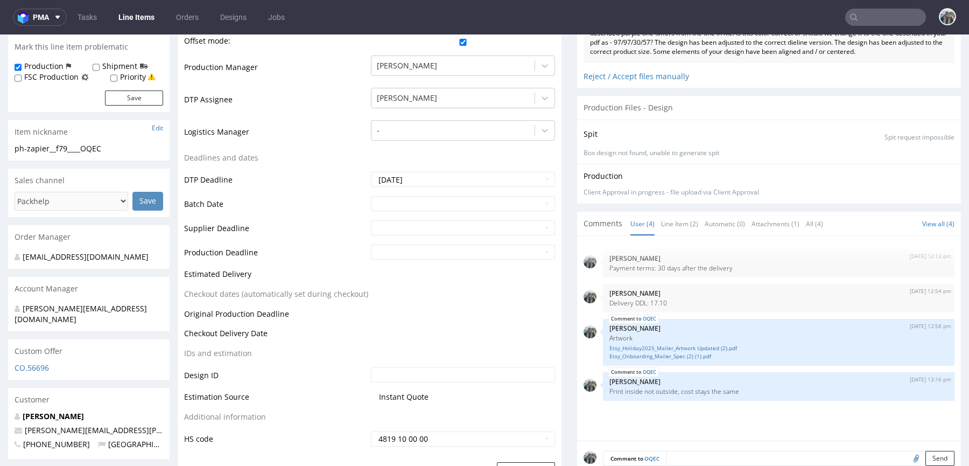
scroll to position [36, 0]
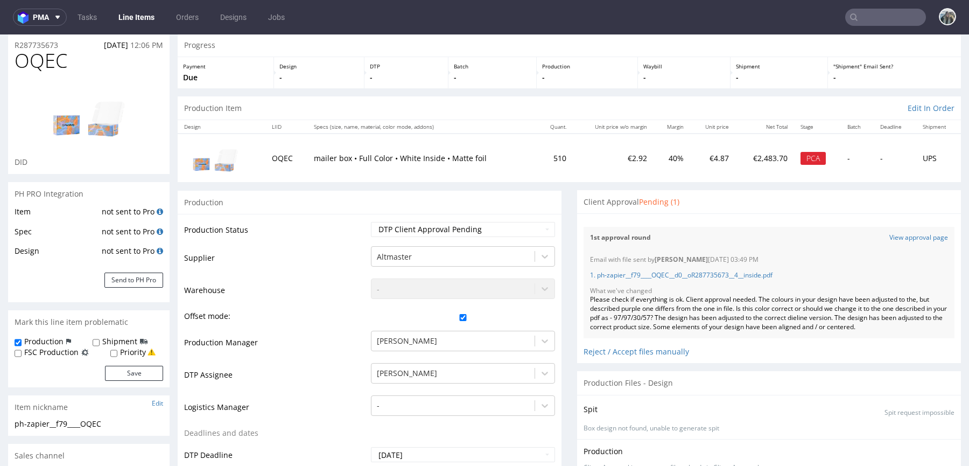
click at [48, 50] on span "OQEC" at bounding box center [41, 61] width 53 height 22
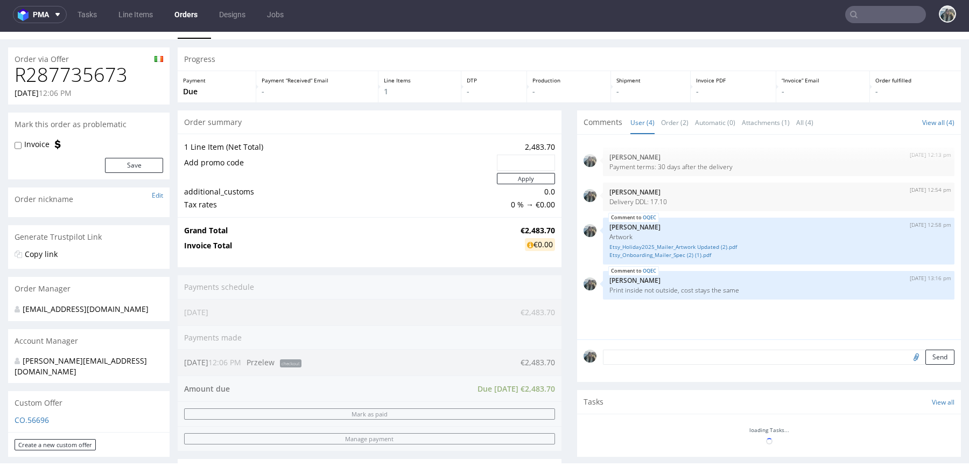
scroll to position [144, 0]
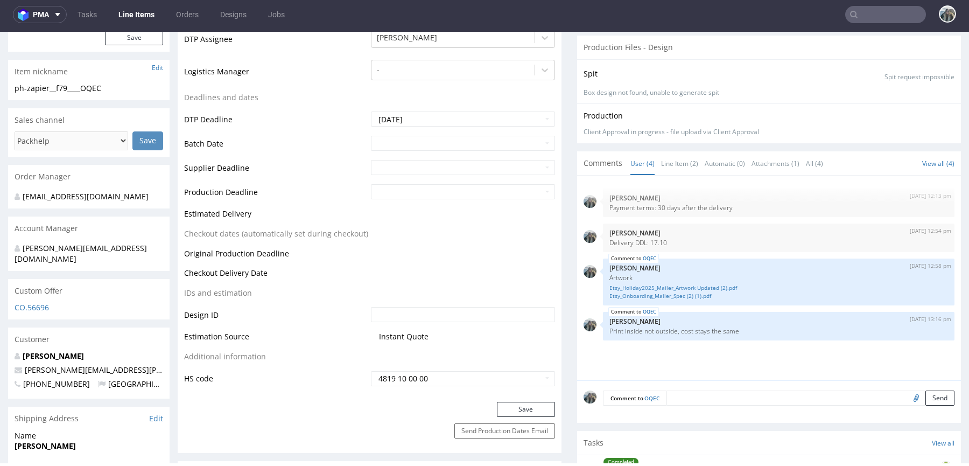
scroll to position [396, 0]
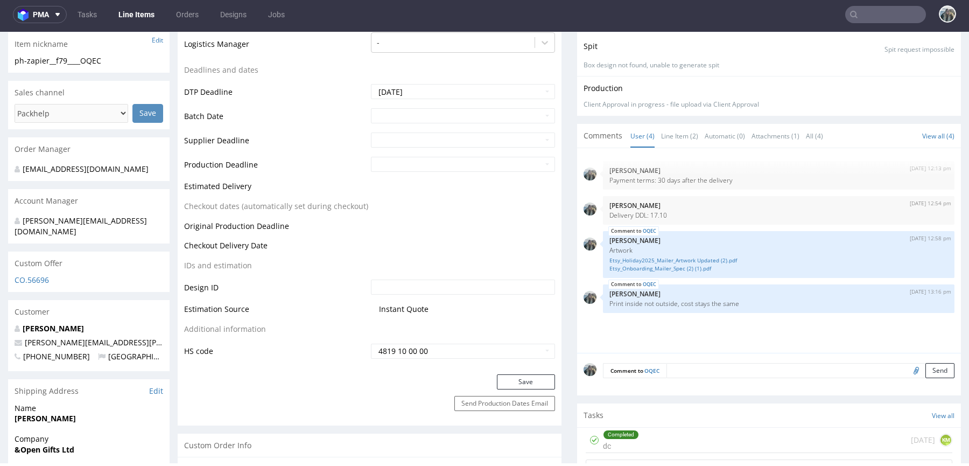
click at [682, 340] on div "11th Sep 25 | 12:13 pm Zeniuk Magdalena Payment terms: 30 days after the delive…" at bounding box center [773, 254] width 378 height 198
click at [682, 366] on textarea at bounding box center [811, 370] width 288 height 15
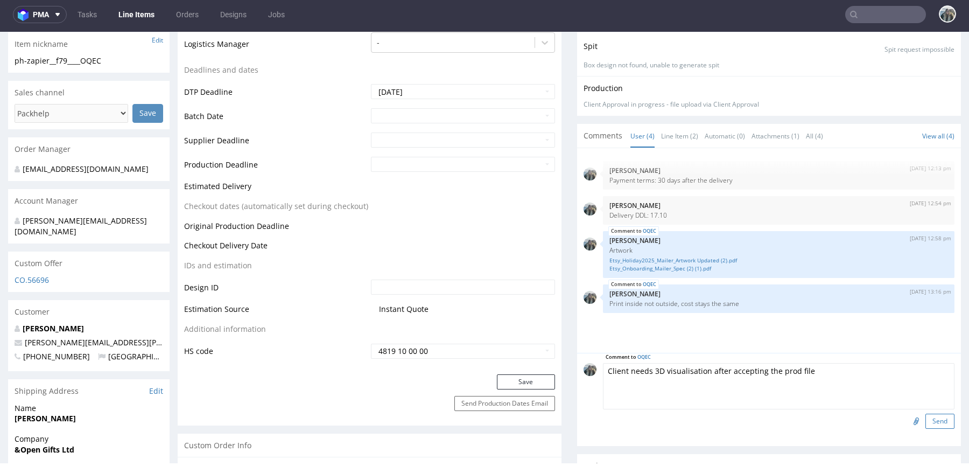
type textarea "Client needs 3D visualisation after accepting the prod file"
click at [940, 418] on button "Send" at bounding box center [940, 421] width 29 height 15
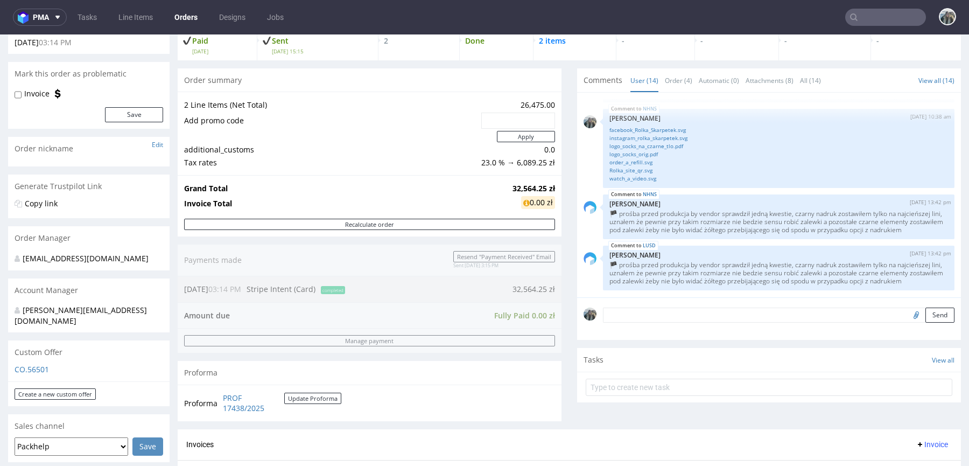
scroll to position [495, 0]
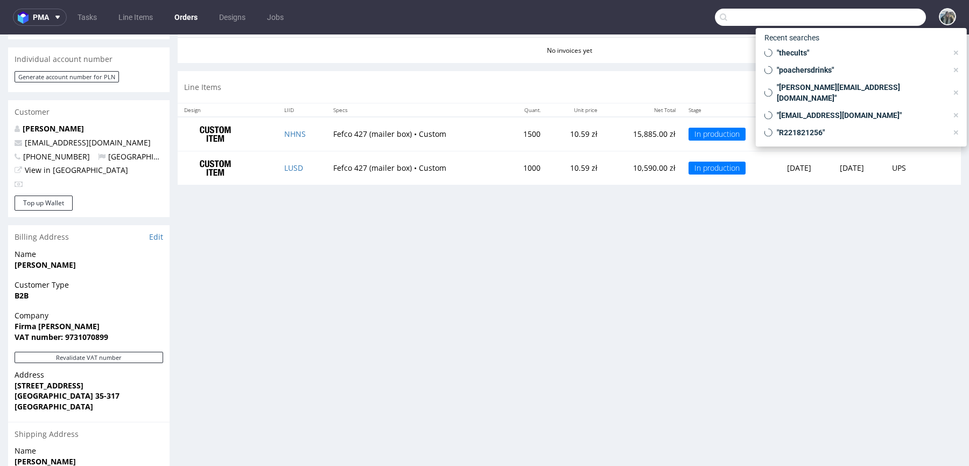
click at [867, 16] on input "text" at bounding box center [820, 17] width 211 height 17
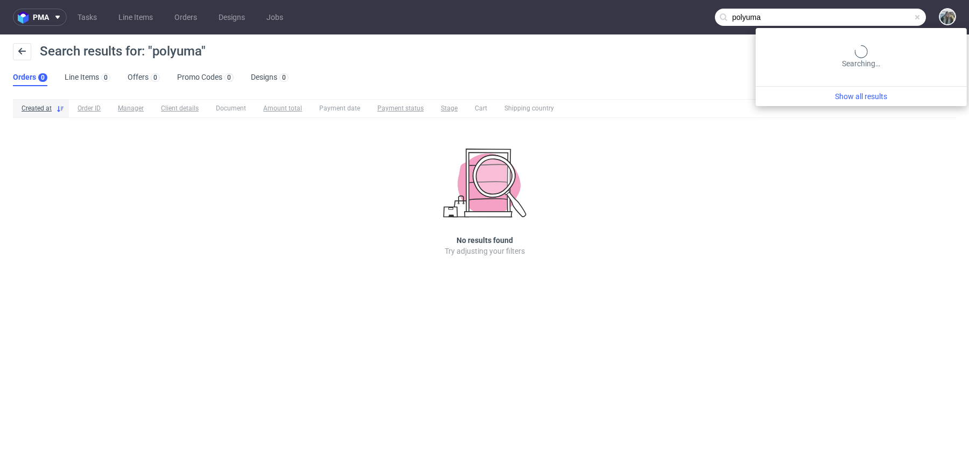
click at [871, 22] on input "polyuma" at bounding box center [820, 17] width 211 height 17
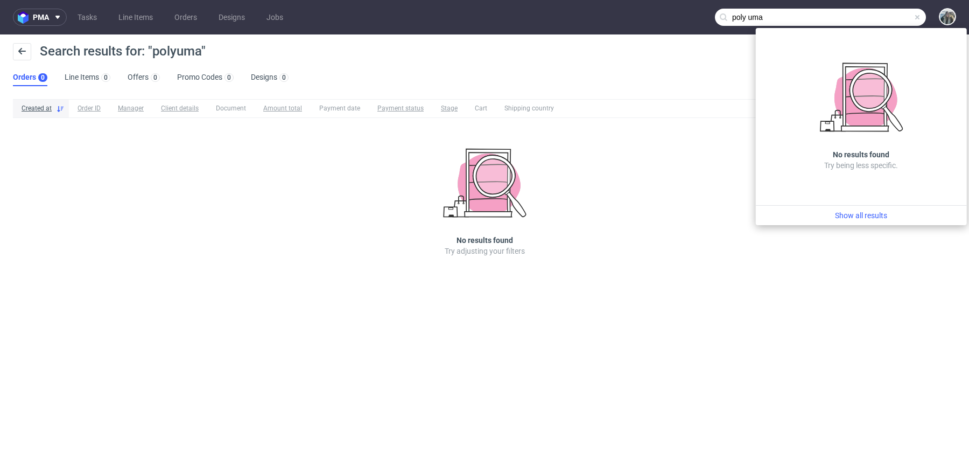
type input "poly uma"
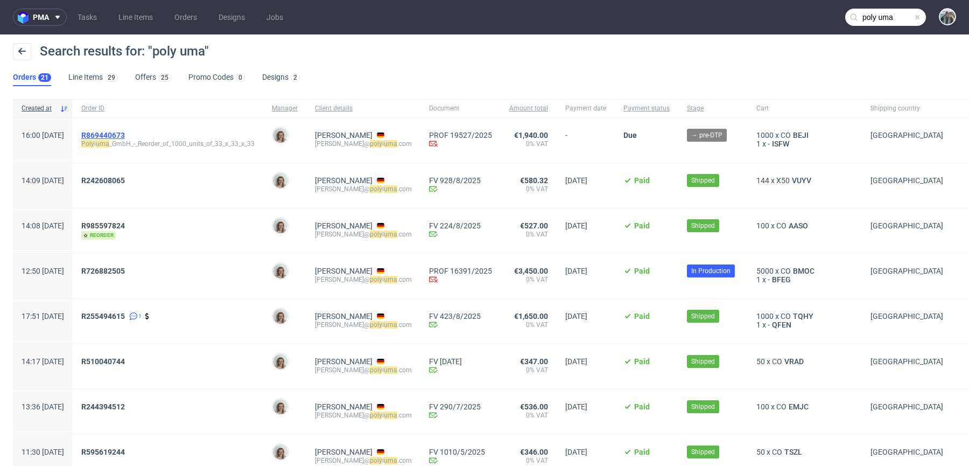
click at [125, 134] on span "R869440673" at bounding box center [103, 135] width 44 height 9
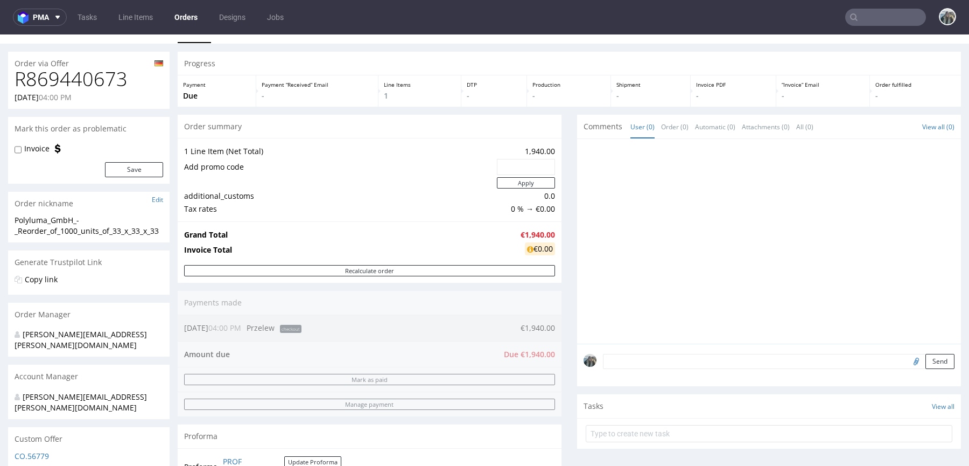
scroll to position [64, 0]
